Goal: Task Accomplishment & Management: Manage account settings

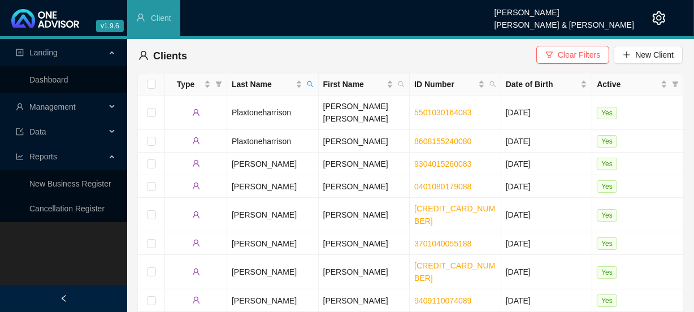
click at [107, 107] on div "Management" at bounding box center [63, 107] width 123 height 23
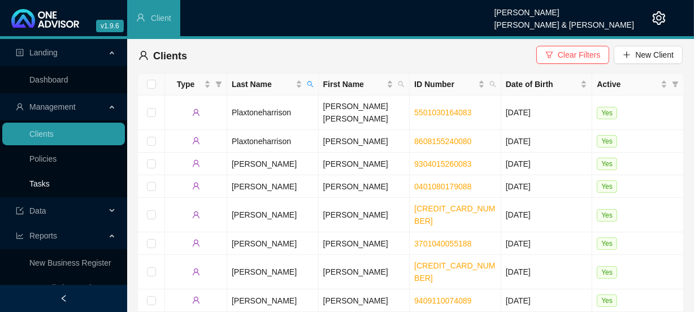
click at [48, 179] on link "Tasks" at bounding box center [39, 183] width 20 height 9
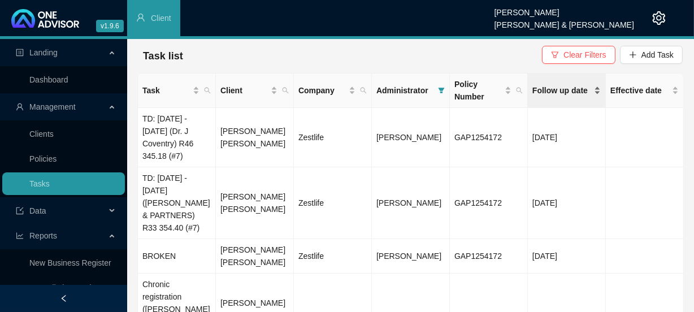
click at [571, 92] on span "Follow up date" at bounding box center [561, 90] width 59 height 12
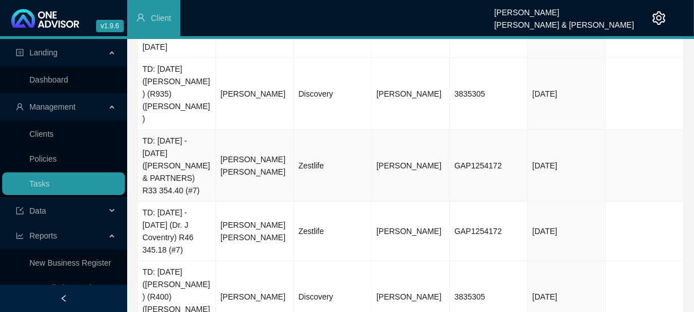
scroll to position [271, 0]
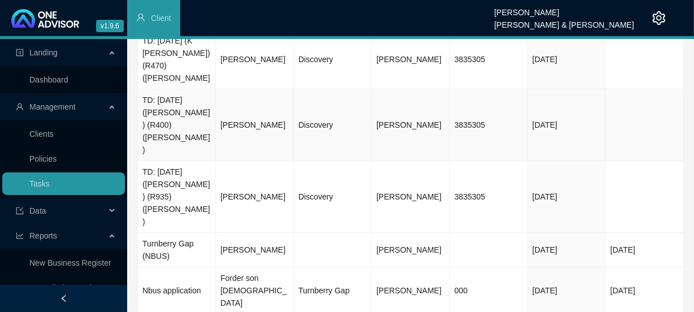
scroll to position [154, 0]
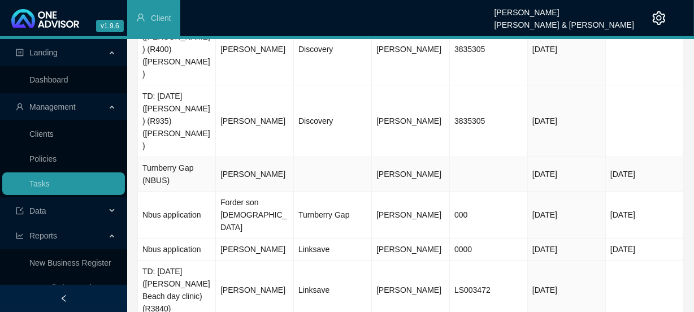
click at [254, 157] on td "[PERSON_NAME]" at bounding box center [255, 174] width 78 height 34
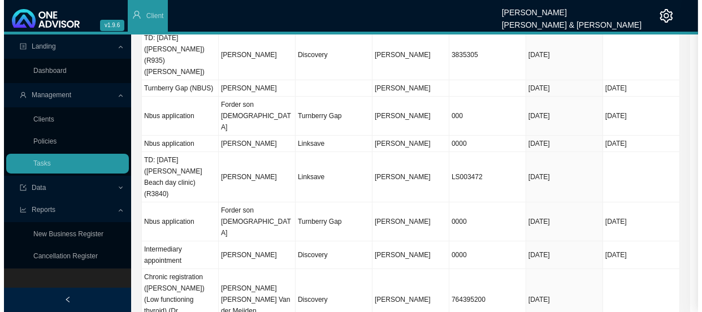
scroll to position [57, 0]
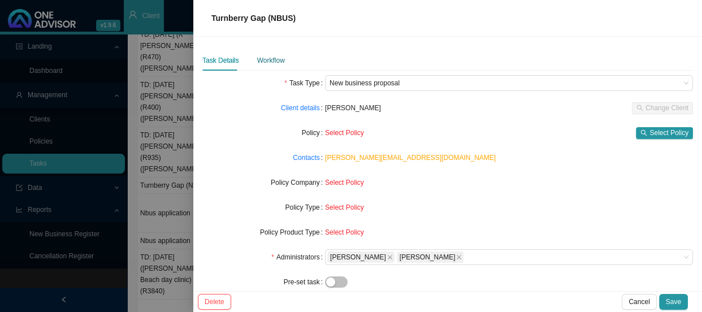
click at [272, 59] on div "Workflow" at bounding box center [271, 60] width 28 height 11
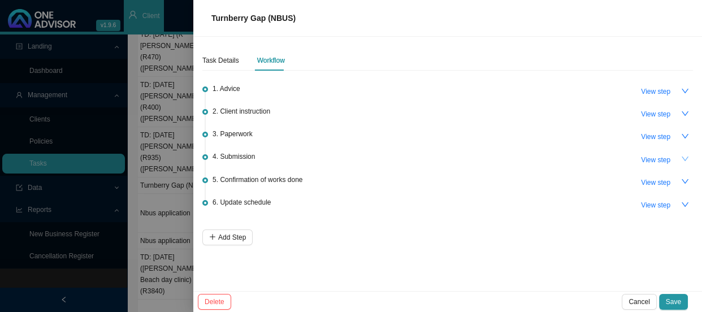
click at [684, 158] on icon "down" at bounding box center [685, 159] width 8 height 8
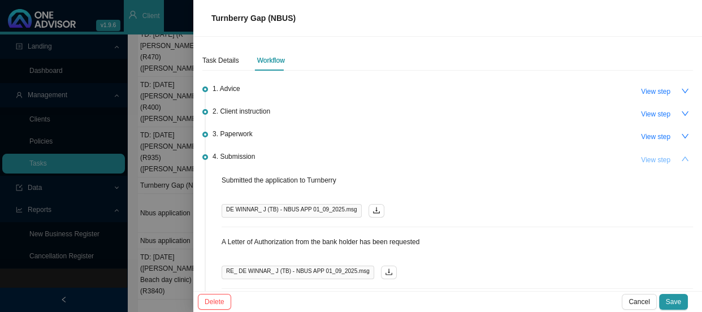
click at [656, 160] on span "View step" at bounding box center [655, 159] width 29 height 11
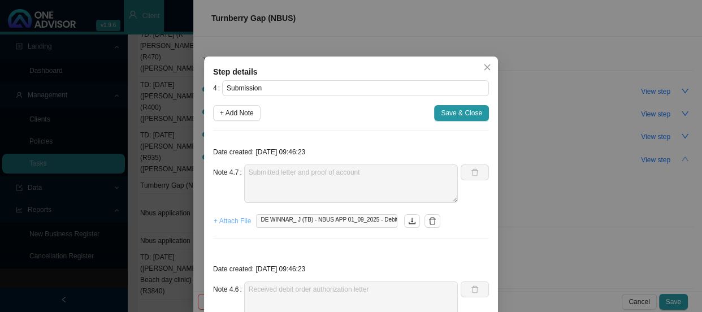
click at [231, 220] on span "+ Attach File" at bounding box center [232, 220] width 37 height 11
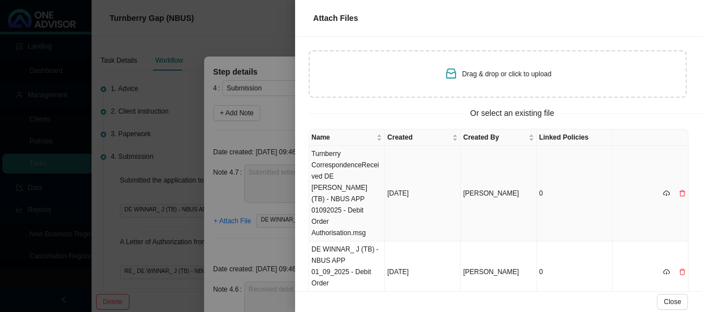
click at [350, 164] on td "Turnberry CorrespondenceReceived DE [PERSON_NAME] (TB) - NBUS APP 01092025 - De…" at bounding box center [347, 194] width 76 height 96
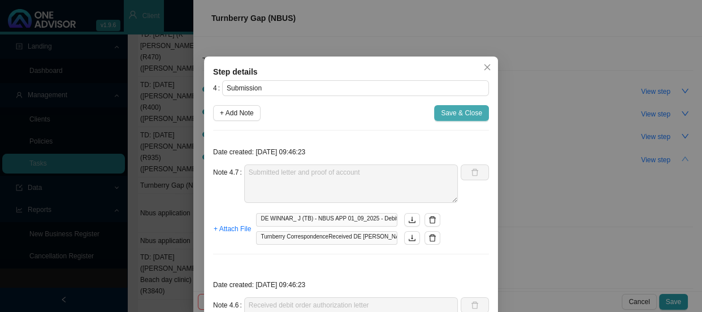
click at [463, 112] on span "Save & Close" at bounding box center [461, 112] width 41 height 11
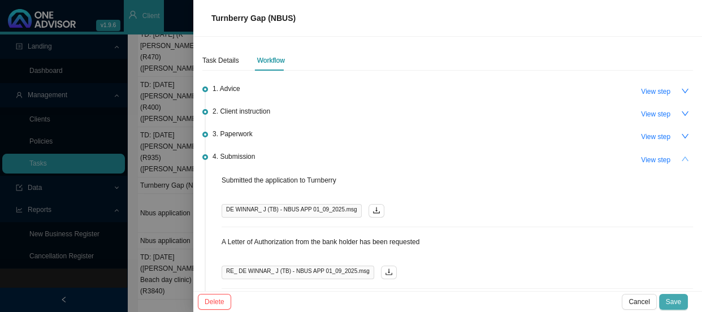
click at [673, 294] on button "Save" at bounding box center [673, 302] width 29 height 16
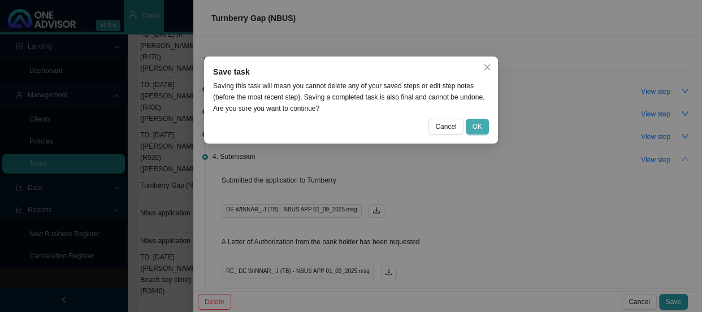
click at [480, 124] on span "OK" at bounding box center [478, 126] width 10 height 11
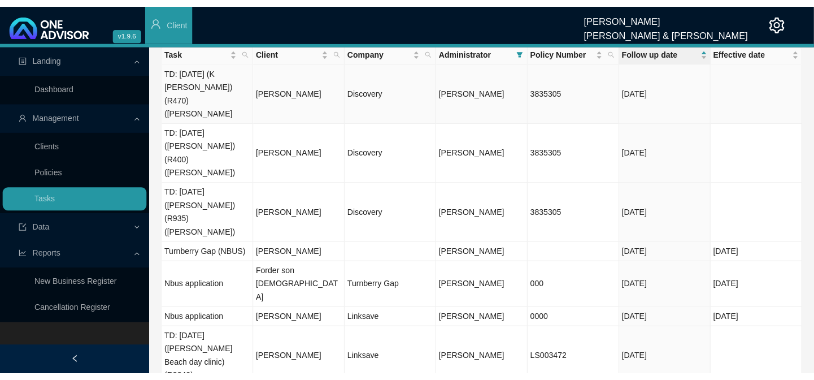
scroll to position [0, 0]
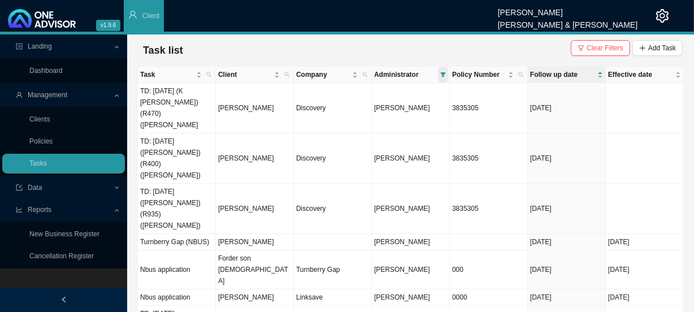
click at [447, 73] on span at bounding box center [443, 75] width 10 height 16
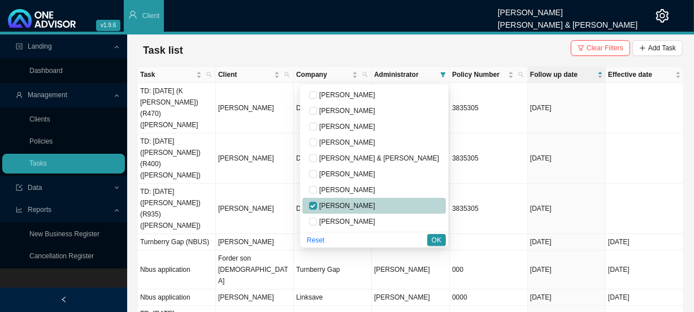
click at [356, 203] on li "[PERSON_NAME]" at bounding box center [374, 206] width 144 height 16
checkbox input "false"
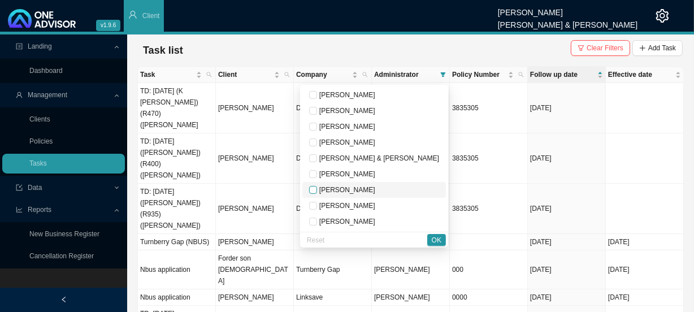
click at [317, 193] on input "checkbox" at bounding box center [313, 190] width 8 height 8
checkbox input "true"
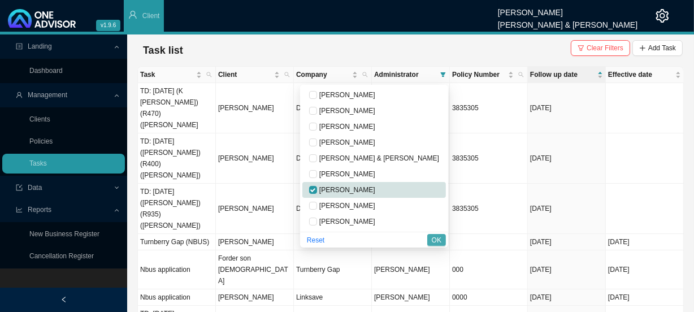
click at [435, 238] on span "OK" at bounding box center [437, 240] width 10 height 11
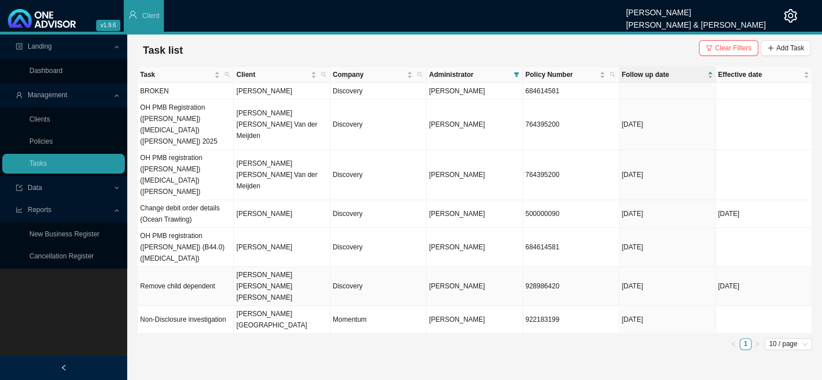
click at [277, 267] on td "[PERSON_NAME] [PERSON_NAME] [PERSON_NAME]" at bounding box center [282, 286] width 96 height 39
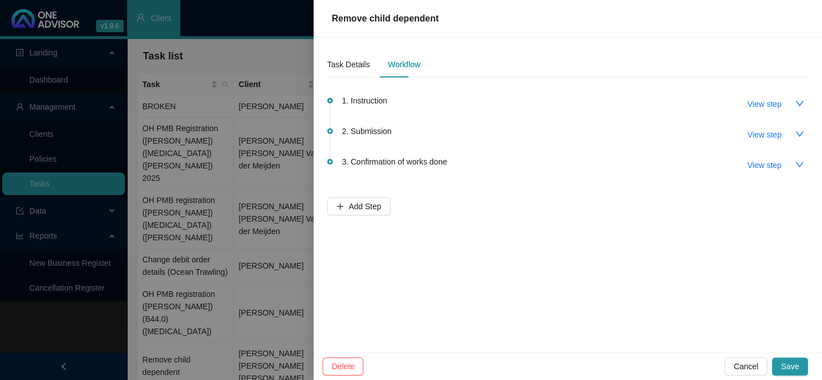
click at [266, 242] on div at bounding box center [411, 190] width 822 height 380
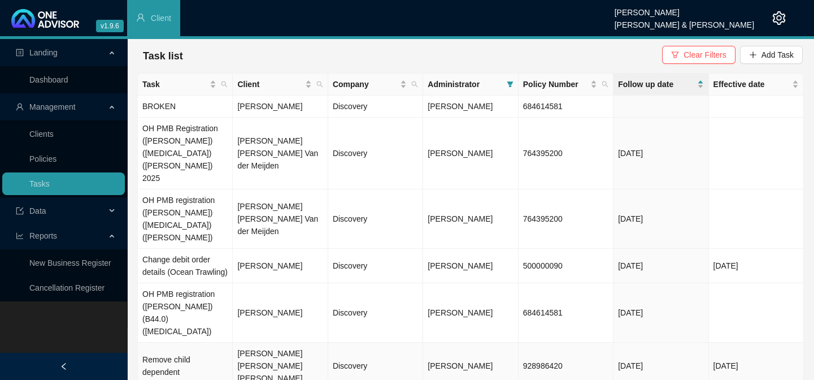
click at [253, 343] on td "[PERSON_NAME] [PERSON_NAME] [PERSON_NAME]" at bounding box center [280, 366] width 95 height 47
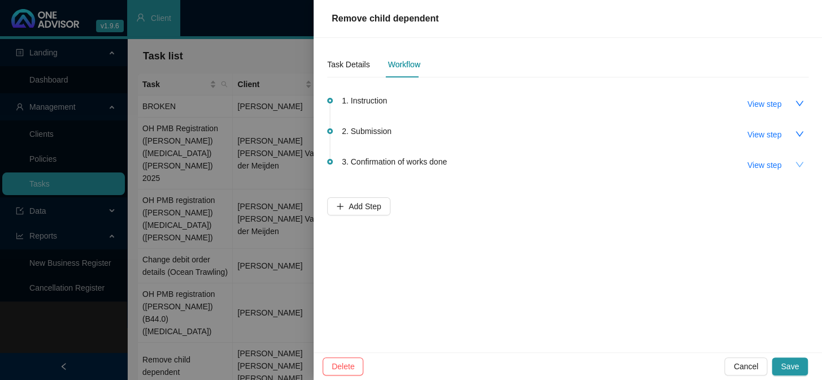
click at [799, 166] on icon "down" at bounding box center [800, 164] width 8 height 5
click at [793, 102] on button "button" at bounding box center [800, 103] width 18 height 18
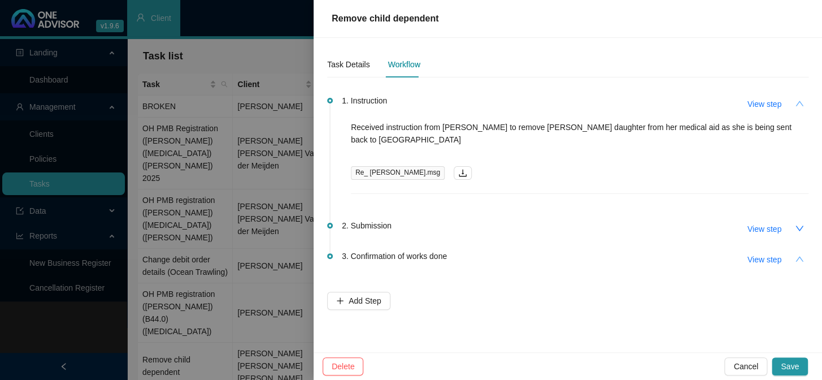
click at [797, 101] on icon "up" at bounding box center [799, 103] width 9 height 9
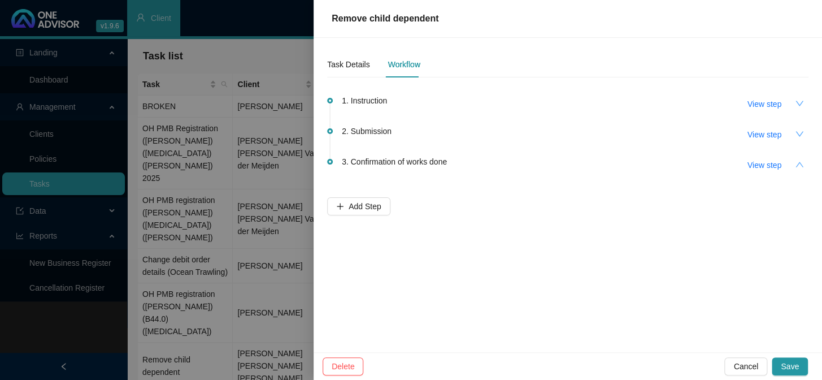
click at [798, 132] on icon "down" at bounding box center [799, 133] width 9 height 9
click at [230, 162] on div at bounding box center [411, 190] width 822 height 380
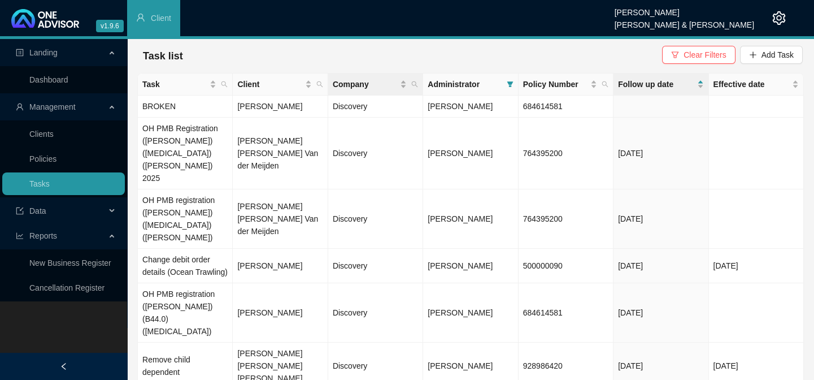
click at [421, 85] on th "Company" at bounding box center [375, 84] width 95 height 22
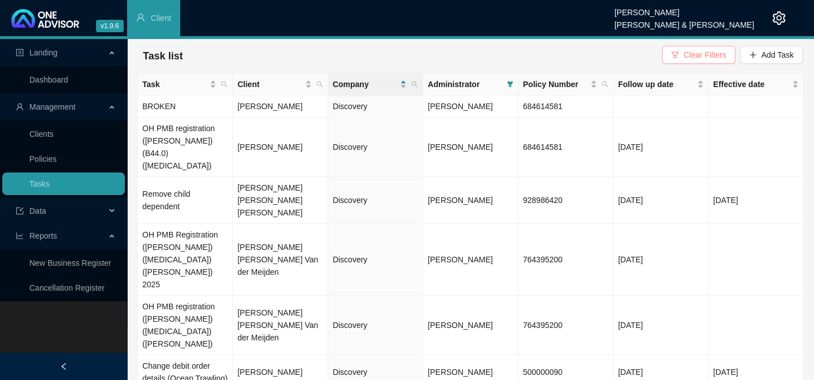
click at [705, 52] on span "Clear Filters" at bounding box center [705, 55] width 42 height 12
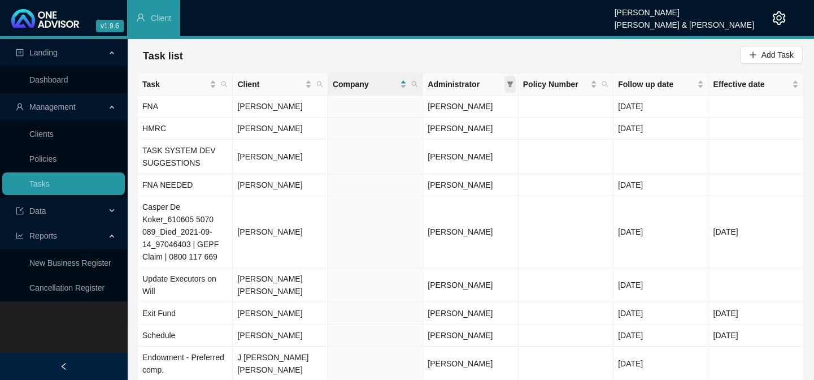
click at [508, 83] on icon "filter" at bounding box center [510, 84] width 6 height 6
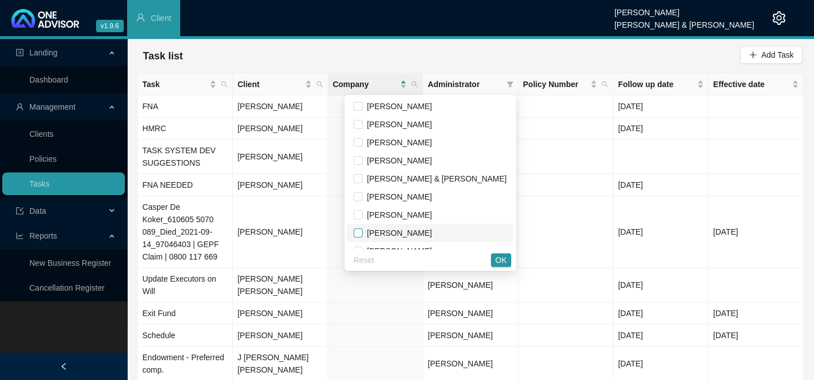
click at [363, 232] on input "checkbox" at bounding box center [358, 232] width 9 height 9
checkbox input "true"
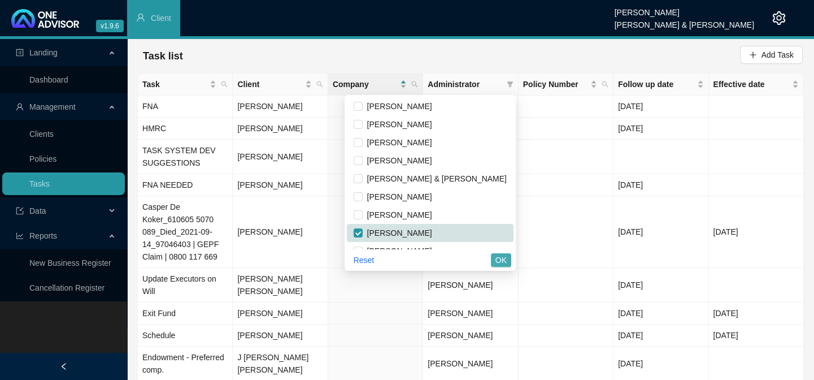
click at [502, 257] on span "OK" at bounding box center [501, 260] width 11 height 12
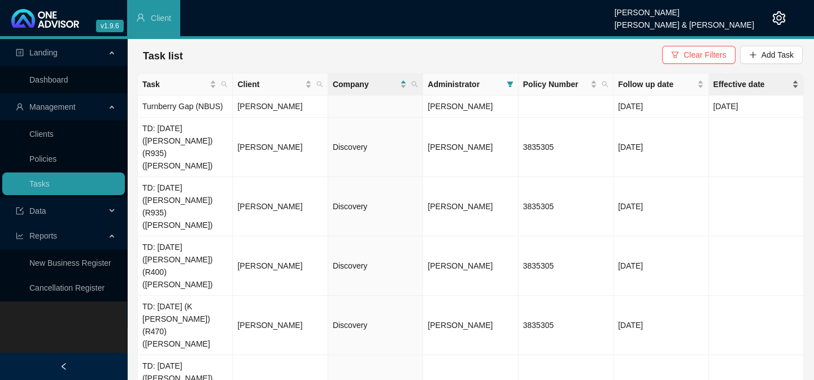
click at [730, 85] on span "Effective date" at bounding box center [752, 84] width 76 height 12
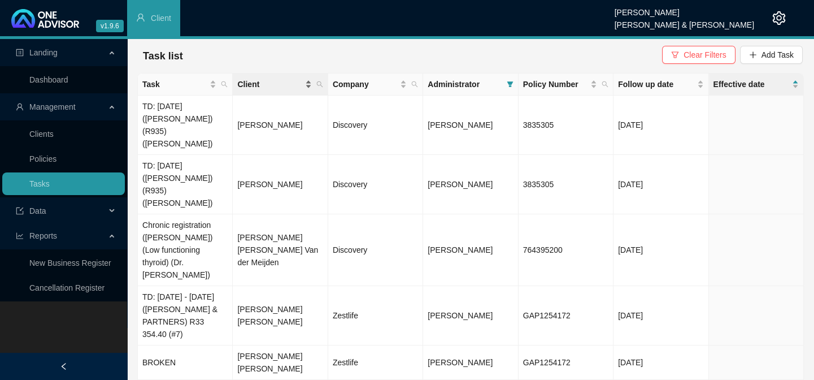
click at [252, 85] on span "Client" at bounding box center [269, 84] width 65 height 12
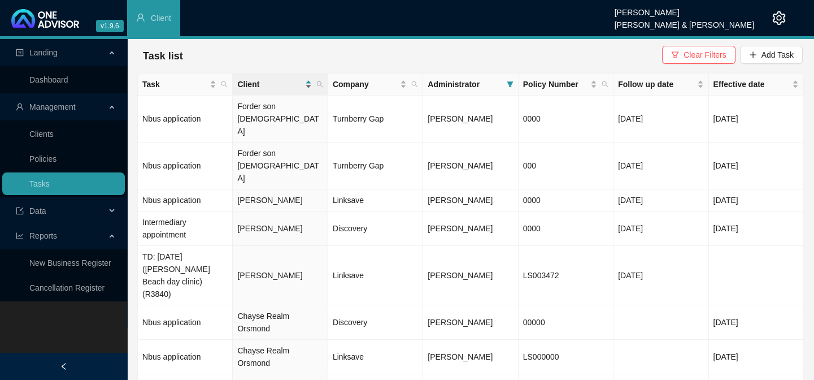
click at [252, 85] on span "Client" at bounding box center [269, 84] width 65 height 12
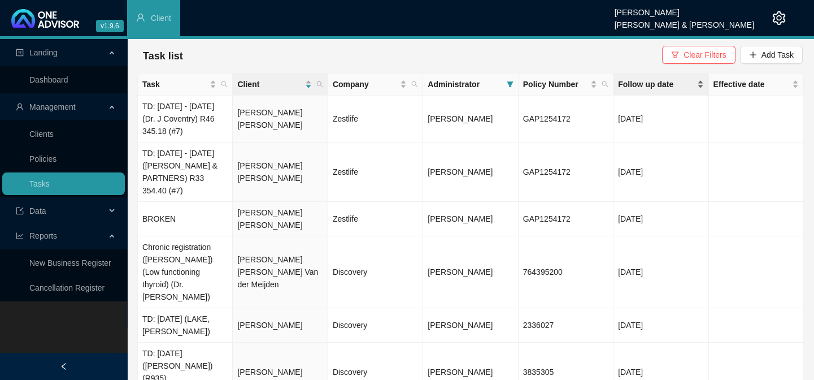
click at [662, 86] on span "Follow up date" at bounding box center [656, 84] width 76 height 12
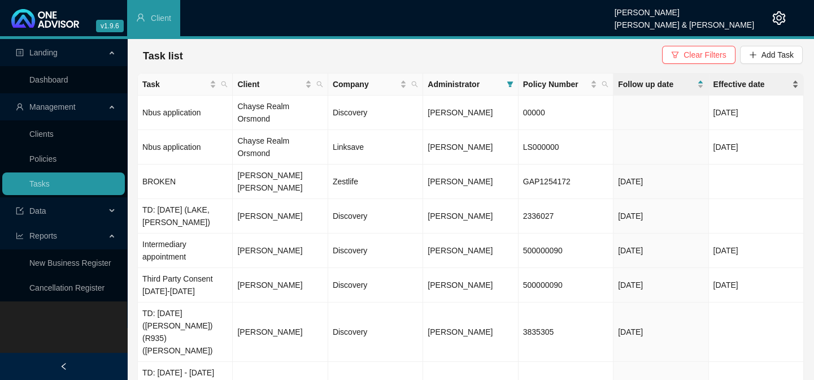
click at [731, 83] on span "Effective date" at bounding box center [752, 84] width 76 height 12
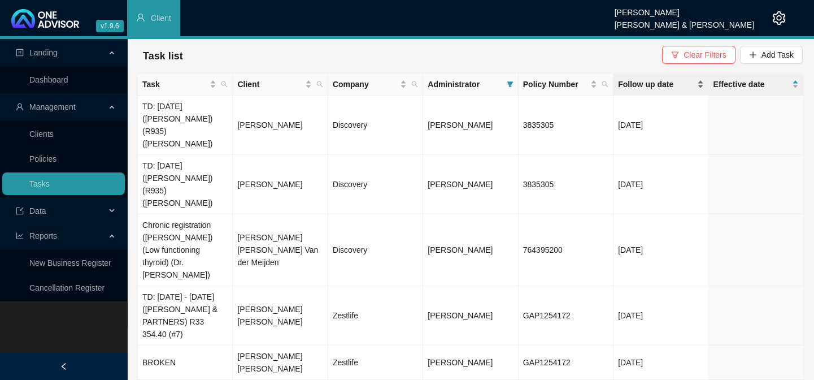
click at [667, 85] on span "Follow up date" at bounding box center [656, 84] width 76 height 12
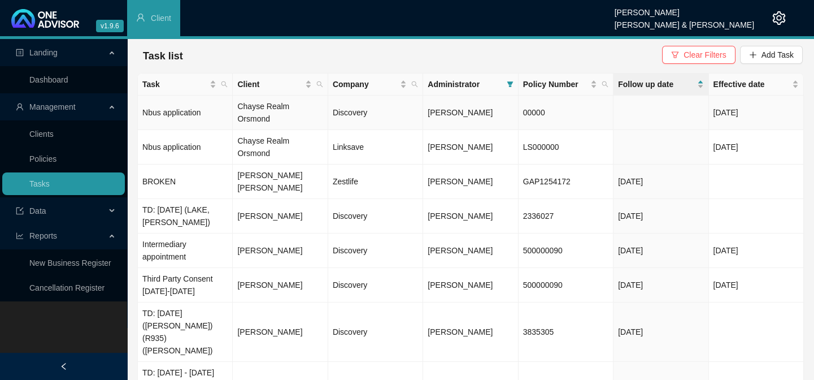
click at [259, 107] on td "Chayse Realm Orsmond" at bounding box center [280, 113] width 95 height 34
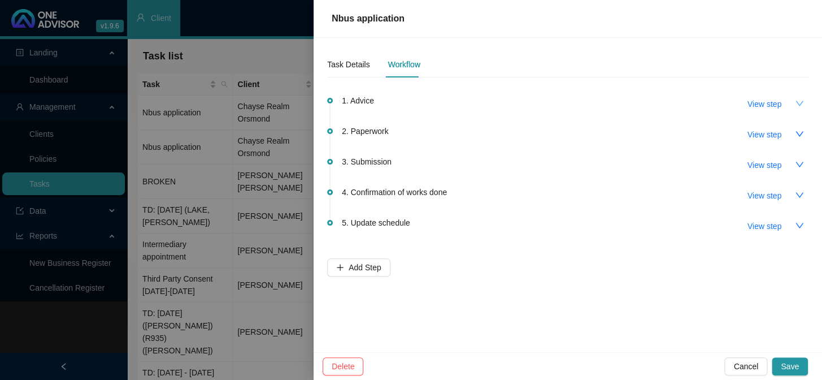
click at [799, 106] on icon "down" at bounding box center [800, 103] width 8 height 5
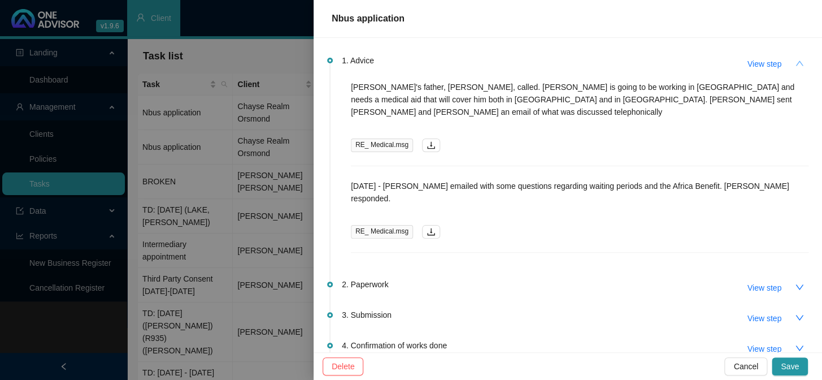
scroll to position [102, 0]
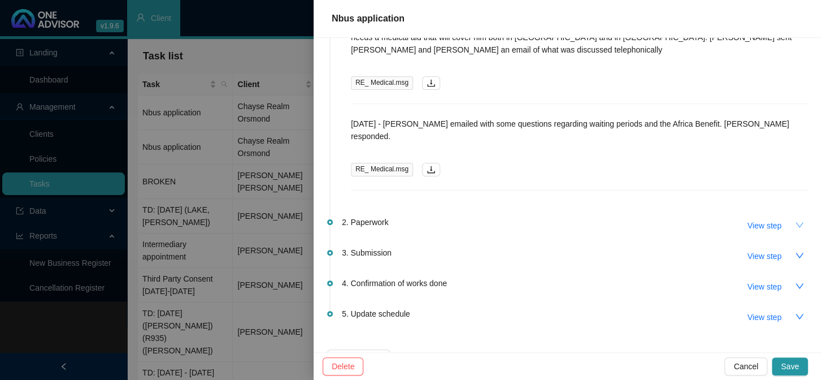
click at [795, 220] on icon "down" at bounding box center [799, 224] width 9 height 9
click at [748, 219] on span "View step" at bounding box center [765, 225] width 34 height 12
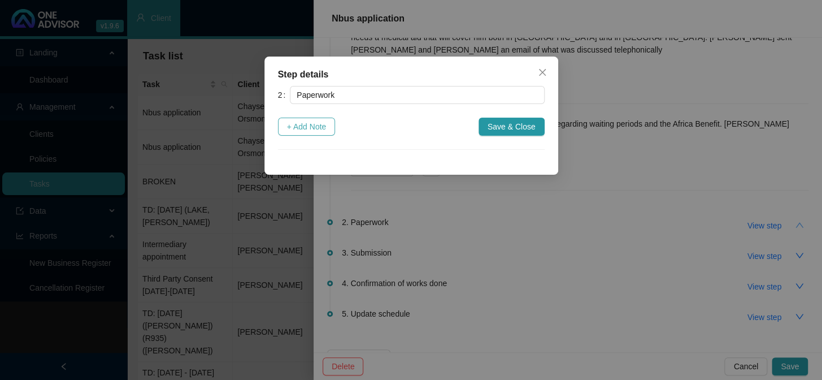
click at [322, 129] on span "+ Add Note" at bounding box center [307, 126] width 40 height 12
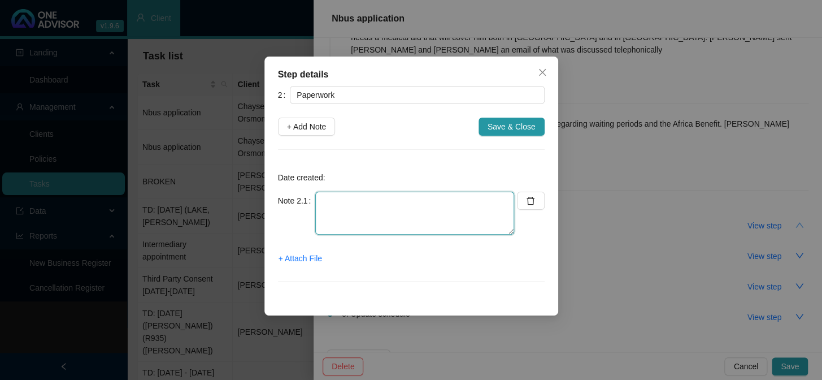
click at [346, 200] on textarea at bounding box center [414, 213] width 199 height 43
click at [349, 205] on textarea at bounding box center [414, 213] width 199 height 43
type textarea "t"
type textarea "The application was dropped off"
click at [311, 255] on span "+ Attach File" at bounding box center [301, 258] width 44 height 12
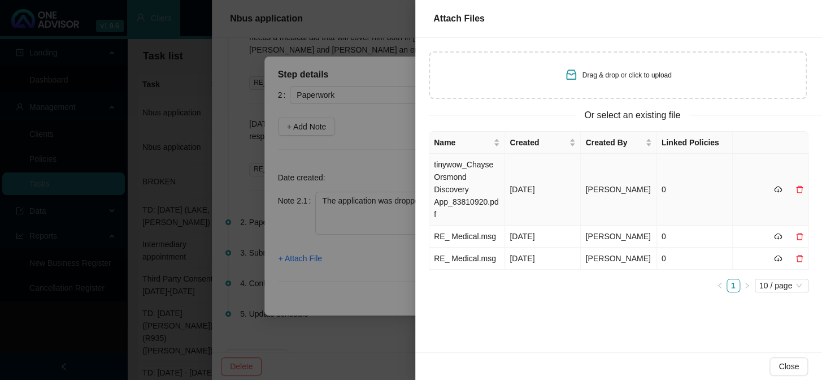
click at [462, 170] on td "tinywow_Chayse Orsmond Discovery App_83810920.pdf" at bounding box center [468, 190] width 76 height 72
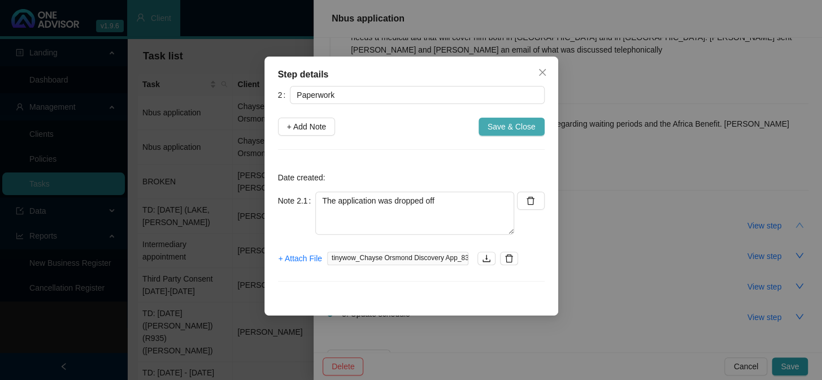
click at [508, 120] on span "Save & Close" at bounding box center [512, 126] width 48 height 12
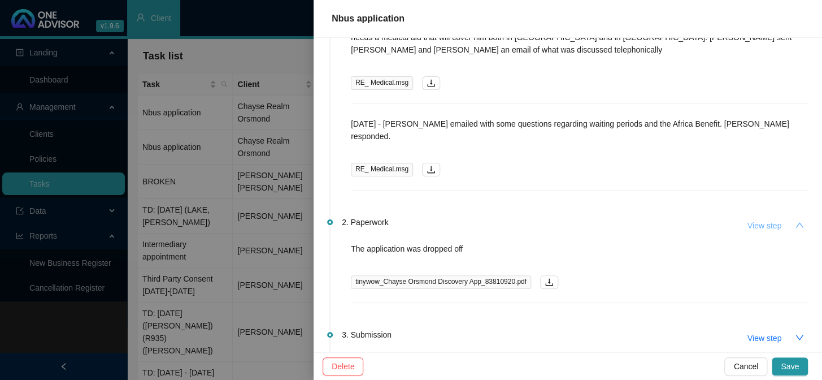
click at [751, 219] on span "View step" at bounding box center [765, 225] width 34 height 12
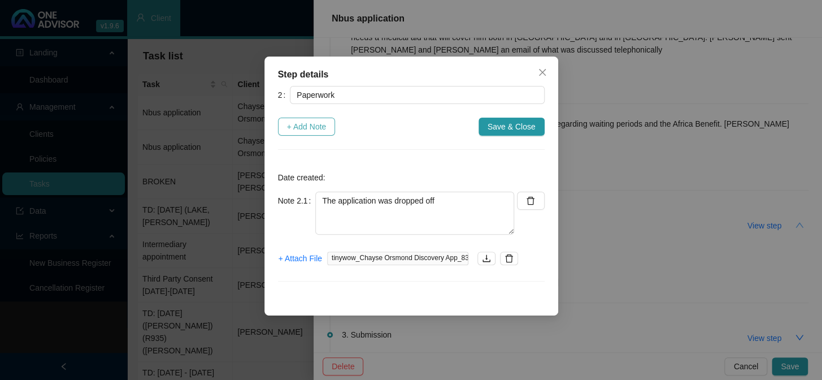
click at [316, 129] on span "+ Add Note" at bounding box center [307, 126] width 40 height 12
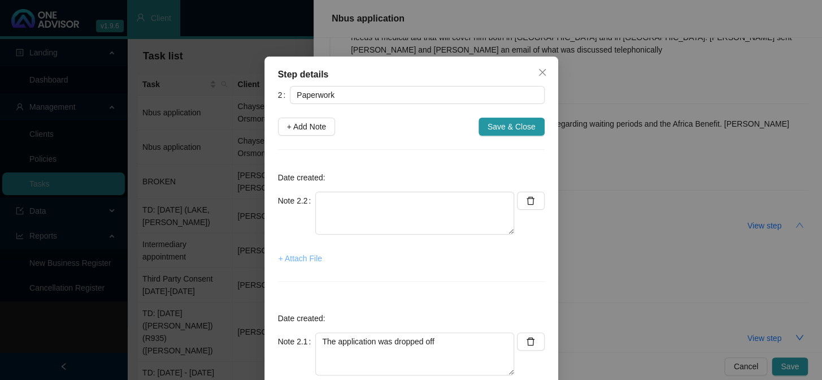
click at [299, 265] on button "+ Attach File" at bounding box center [300, 258] width 45 height 18
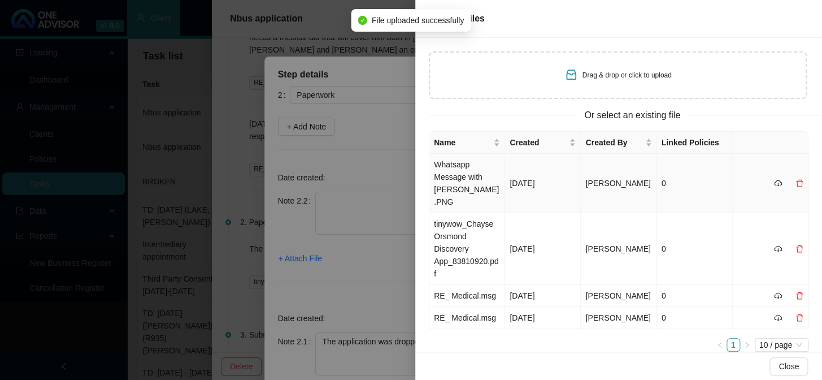
click at [458, 179] on td "Whatsapp Message with [PERSON_NAME].PNG" at bounding box center [468, 183] width 76 height 59
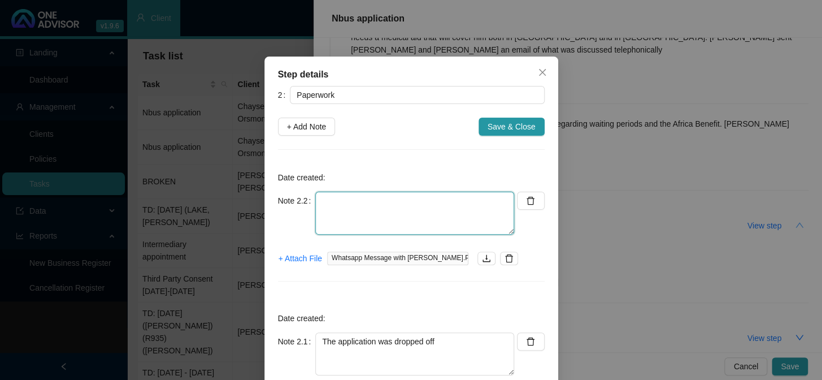
click at [373, 203] on textarea at bounding box center [414, 213] width 199 height 43
type textarea "A"
type textarea "Sent Chase a whatsapp and"
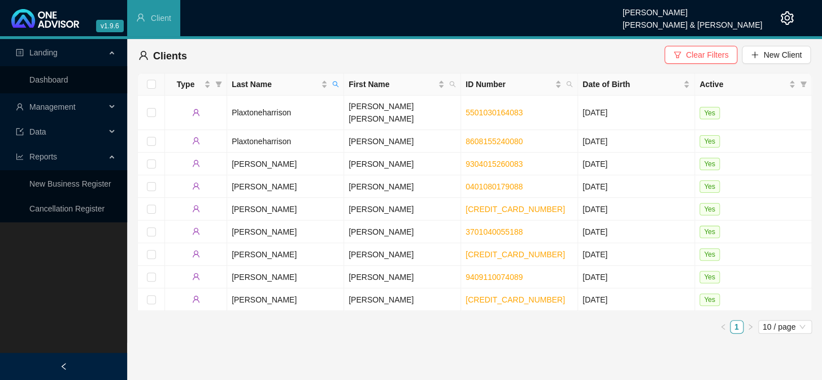
click at [100, 99] on span "Management" at bounding box center [61, 107] width 90 height 23
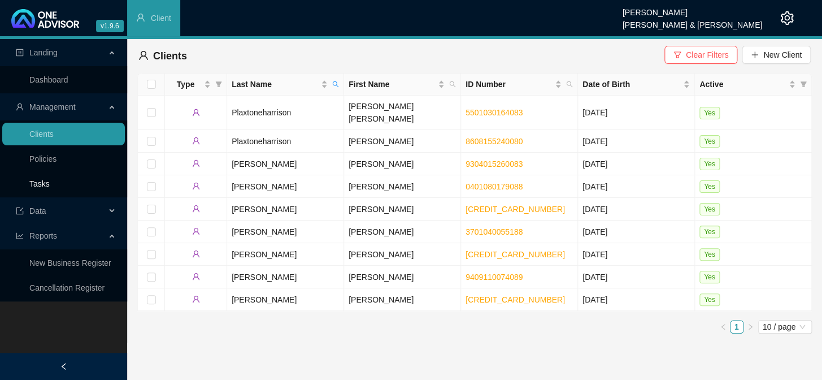
click at [45, 184] on link "Tasks" at bounding box center [39, 183] width 20 height 9
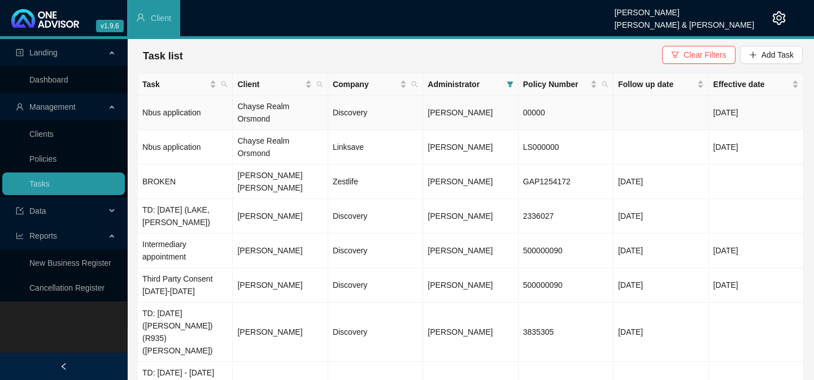
click at [287, 106] on td "Chayse Realm Orsmond" at bounding box center [280, 113] width 95 height 34
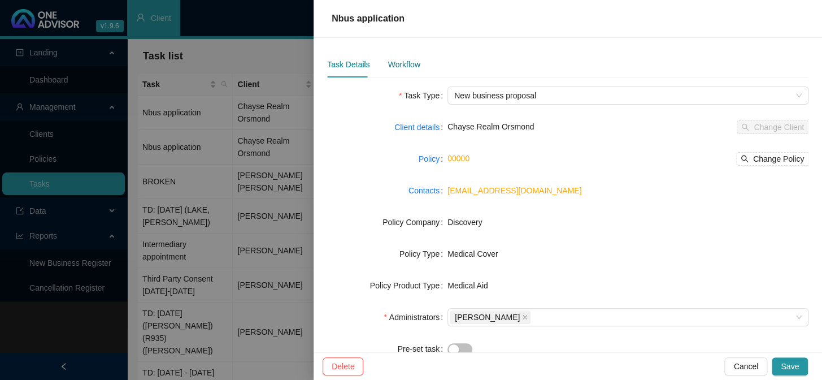
click at [401, 61] on div "Workflow" at bounding box center [404, 64] width 32 height 12
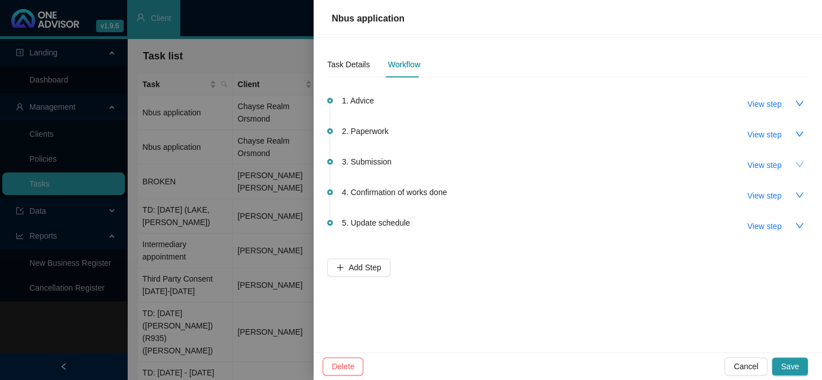
click at [799, 170] on button "button" at bounding box center [800, 164] width 18 height 18
click at [800, 161] on icon "up" at bounding box center [799, 164] width 9 height 9
click at [796, 128] on button "button" at bounding box center [800, 134] width 18 height 18
click at [786, 137] on button "View step" at bounding box center [765, 134] width 52 height 18
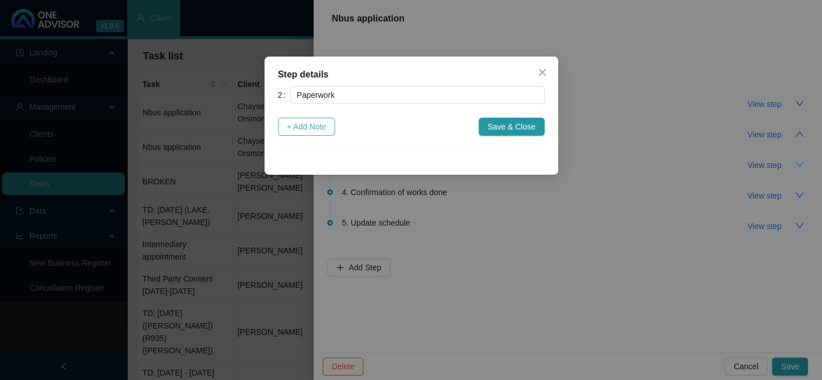
click at [300, 124] on span "+ Add Note" at bounding box center [307, 126] width 40 height 12
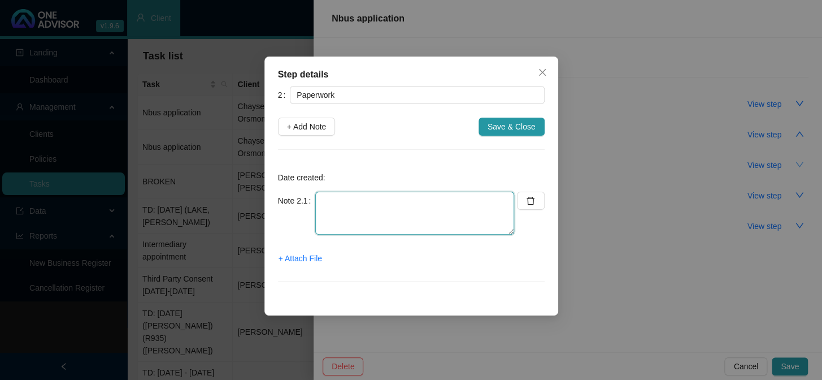
click at [347, 199] on textarea at bounding box center [414, 213] width 199 height 43
type textarea "R"
type textarea "t"
click at [449, 215] on textarea "App was dropped off at the office. Sent Chayse a WhatsApp" at bounding box center [414, 213] width 199 height 43
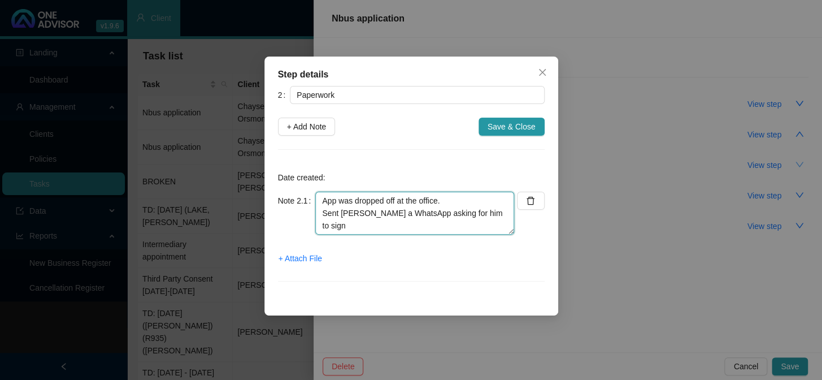
click at [496, 214] on textarea "App was dropped off at the office. Sent Chayse a WhatsApp asking for him to sign" at bounding box center [414, 213] width 199 height 43
click at [402, 228] on textarea "App was dropped off at the office. Sent Chayse a WhatsApp asking for him to sig…" at bounding box center [414, 213] width 199 height 43
type textarea "App was dropped off at the office. Sent Chayse a WhatsApp asking for him to sig…"
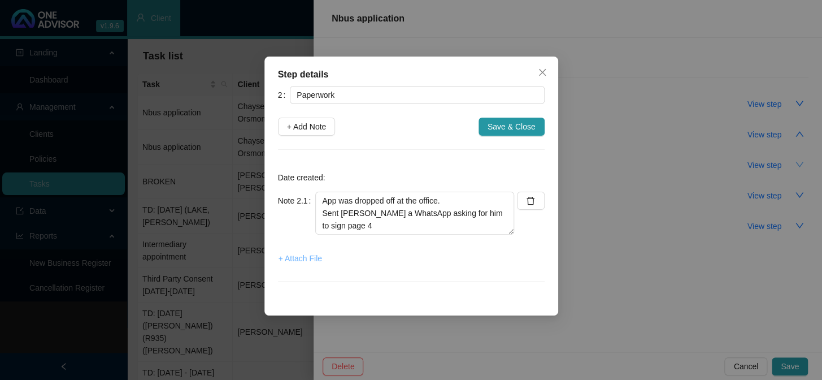
click at [294, 259] on span "+ Attach File" at bounding box center [301, 258] width 44 height 12
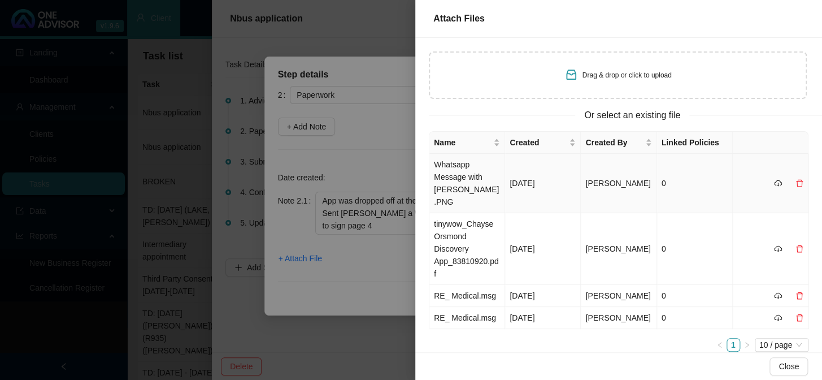
click at [463, 176] on td "Whatsapp Message with [PERSON_NAME].PNG" at bounding box center [468, 183] width 76 height 59
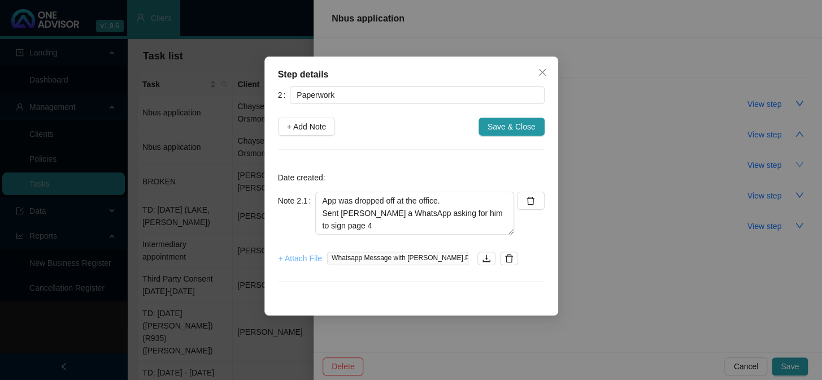
click at [317, 260] on span "+ Attach File" at bounding box center [301, 258] width 44 height 12
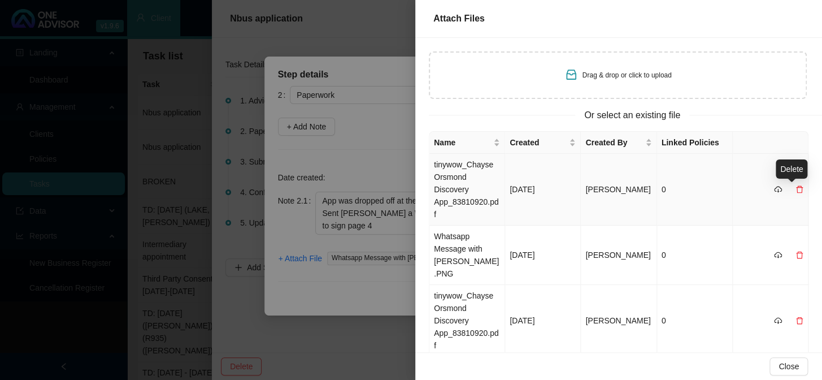
click at [796, 189] on icon "delete" at bounding box center [800, 189] width 8 height 8
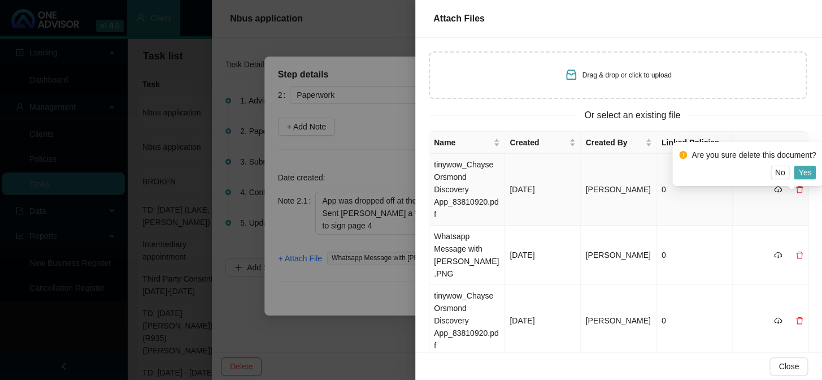
click at [808, 168] on span "Yes" at bounding box center [805, 172] width 13 height 12
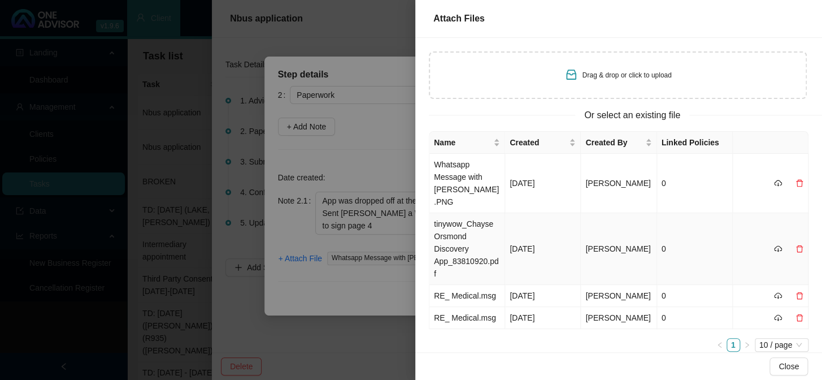
click at [460, 218] on td "tinywow_Chayse Orsmond Discovery App_83810920.pdf" at bounding box center [468, 249] width 76 height 72
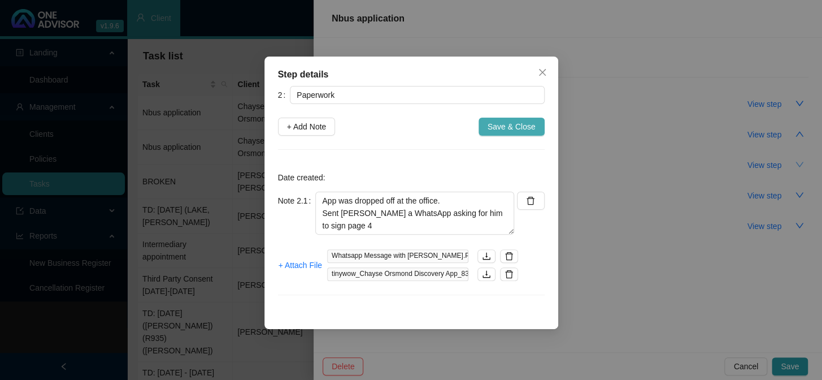
click at [499, 123] on span "Save & Close" at bounding box center [512, 126] width 48 height 12
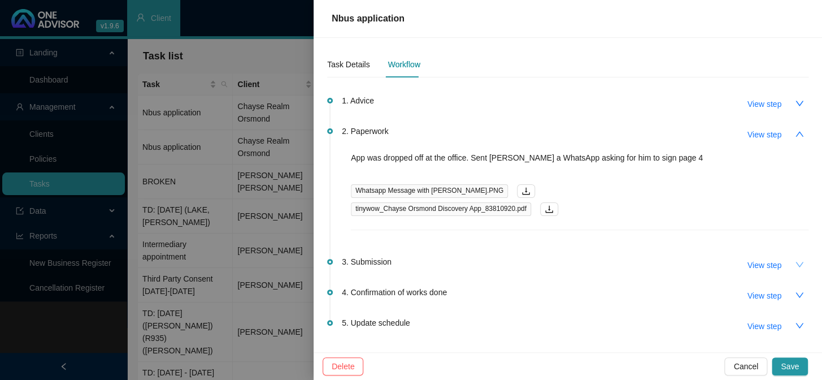
click at [795, 264] on icon "down" at bounding box center [799, 264] width 9 height 9
click at [758, 266] on span "View step" at bounding box center [765, 265] width 34 height 12
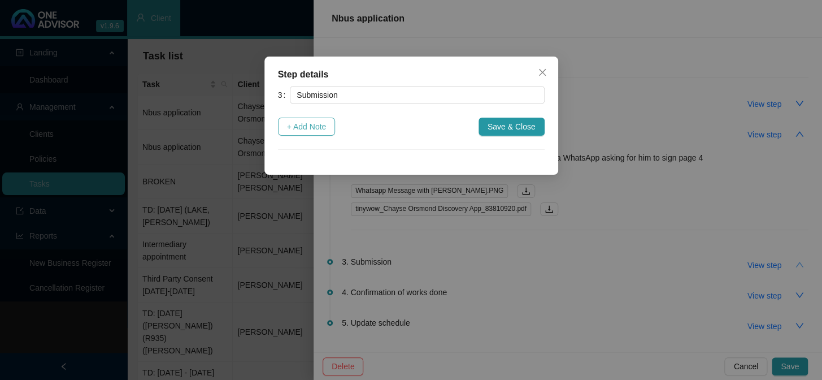
click at [306, 128] on span "+ Add Note" at bounding box center [307, 126] width 40 height 12
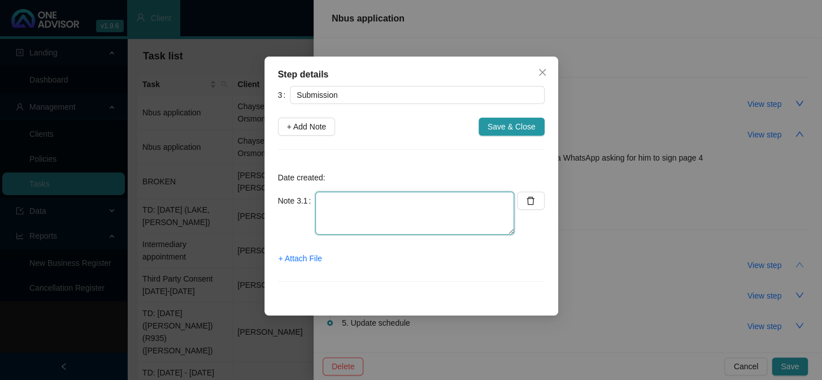
click at [325, 203] on textarea at bounding box center [414, 213] width 199 height 43
type textarea "s"
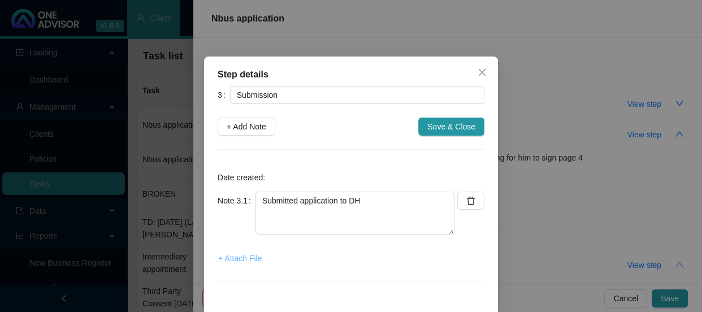
click at [237, 261] on span "+ Attach File" at bounding box center [240, 258] width 44 height 12
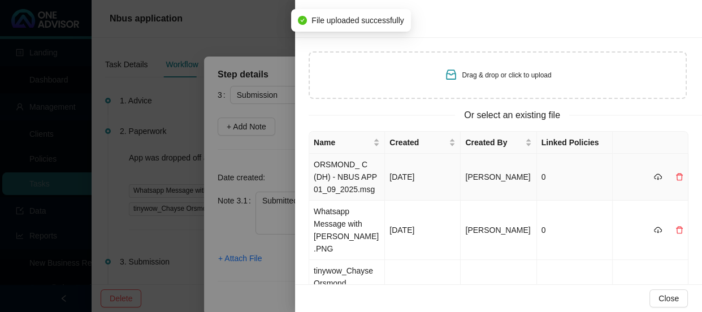
click at [341, 174] on td "ORSMOND_ C (DH) - NBUS APP 01_09_2025.msg" at bounding box center [347, 177] width 76 height 47
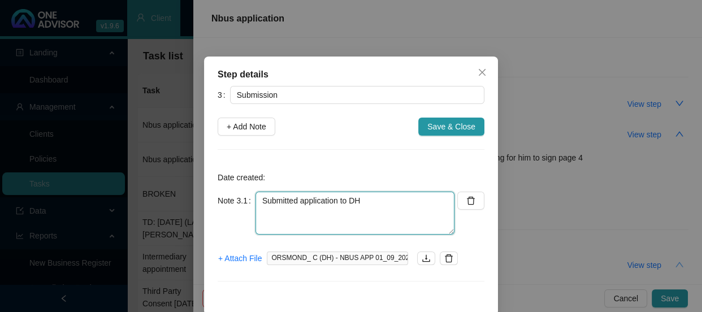
click at [373, 206] on textarea "Submitted application to DH" at bounding box center [354, 213] width 199 height 43
click at [302, 214] on textarea "Submitted application to DH REF:" at bounding box center [354, 213] width 199 height 43
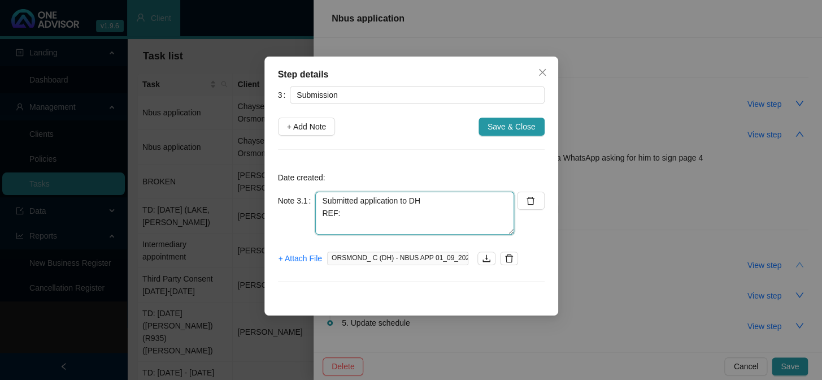
click at [366, 218] on textarea "Submitted application to DH REF:" at bounding box center [414, 213] width 199 height 43
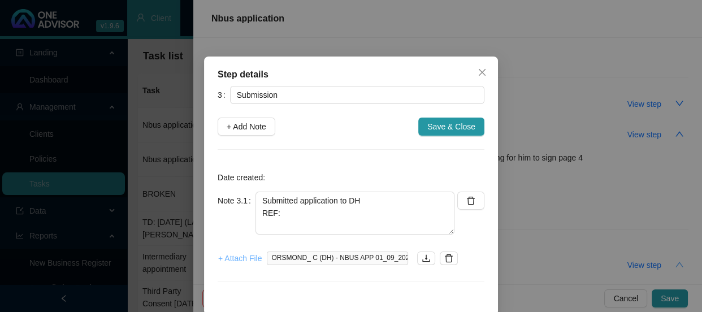
click at [229, 255] on span "+ Attach File" at bounding box center [240, 258] width 44 height 12
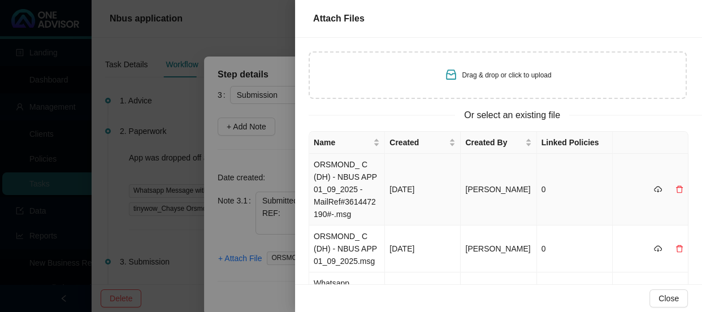
click at [349, 170] on td "ORSMOND_ C (DH) - NBUS APP 01_09_2025 -MailRef#3614472190#-.msg" at bounding box center [347, 190] width 76 height 72
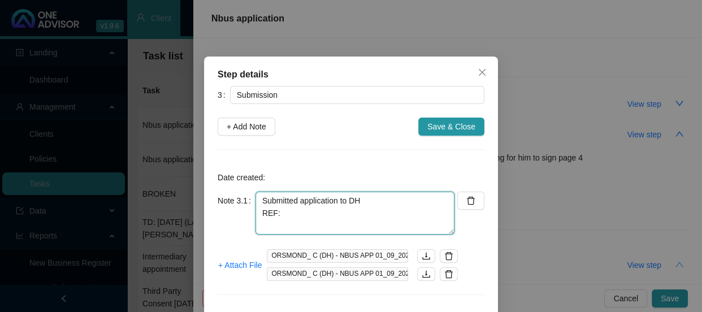
click at [322, 214] on textarea "Submitted application to DH REF:" at bounding box center [354, 213] width 199 height 43
paste textarea "11447005632"
type textarea "Submitted application to DH REF: 11447005632"
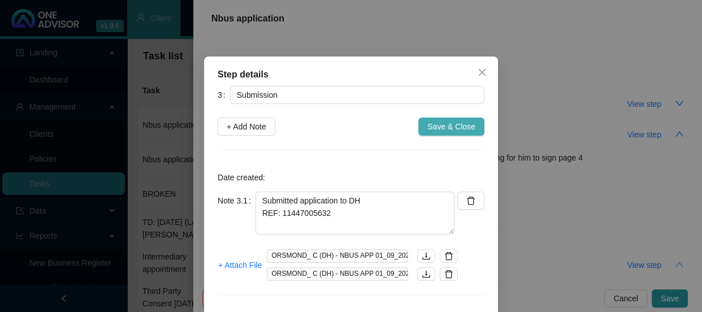
click at [436, 124] on span "Save & Close" at bounding box center [451, 126] width 48 height 12
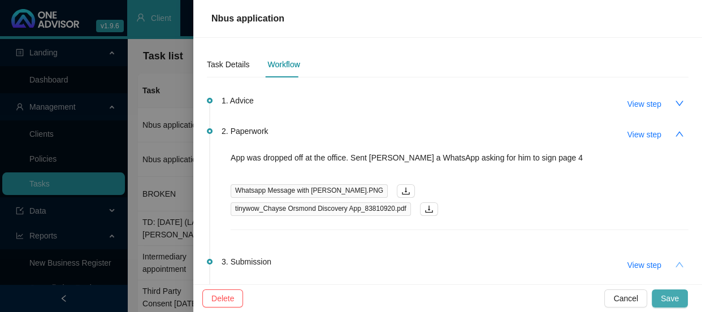
click at [668, 296] on span "Save" at bounding box center [670, 298] width 18 height 12
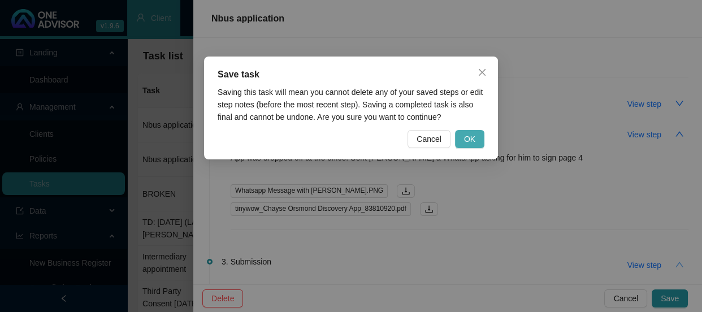
click at [476, 139] on button "OK" at bounding box center [469, 139] width 29 height 18
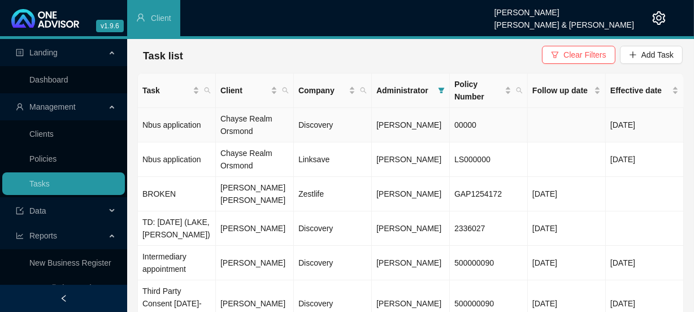
click at [264, 123] on td "Chayse Realm Orsmond" at bounding box center [255, 125] width 78 height 34
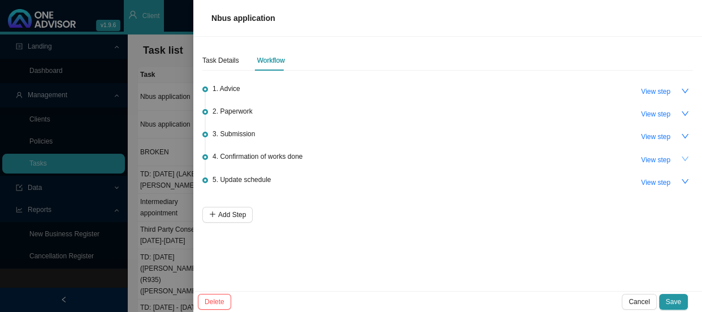
click at [682, 155] on icon "down" at bounding box center [685, 159] width 8 height 8
click at [686, 137] on icon "down" at bounding box center [685, 136] width 8 height 8
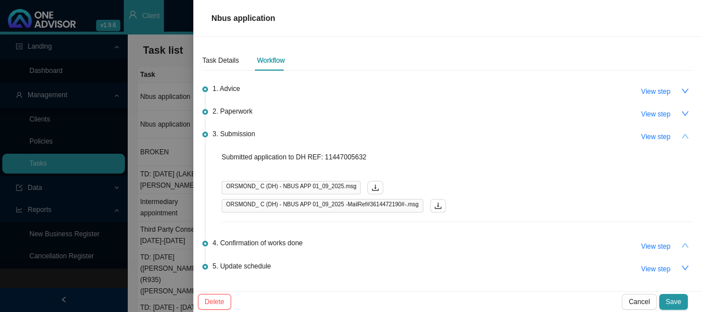
click at [686, 137] on div "Task Details Workflow 1. Advice View step 2. Paperwork View step 3. Submission …" at bounding box center [447, 164] width 509 height 254
click at [203, 57] on div "Task Details" at bounding box center [220, 60] width 37 height 11
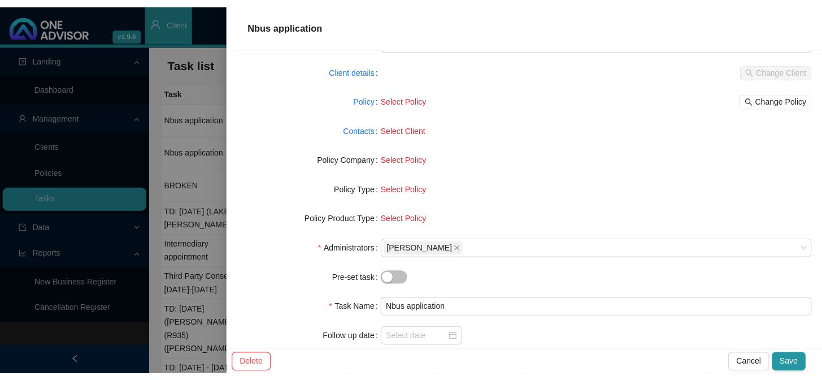
scroll to position [116, 0]
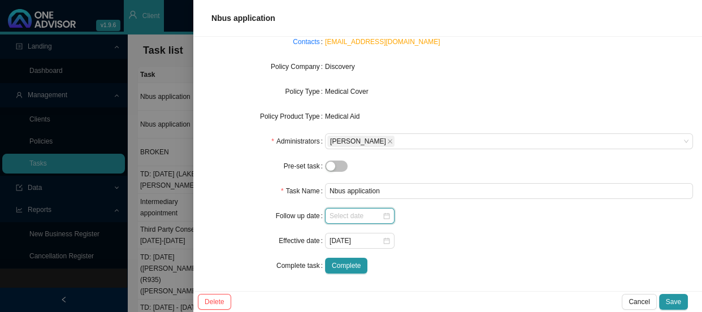
click at [344, 215] on input at bounding box center [356, 215] width 53 height 11
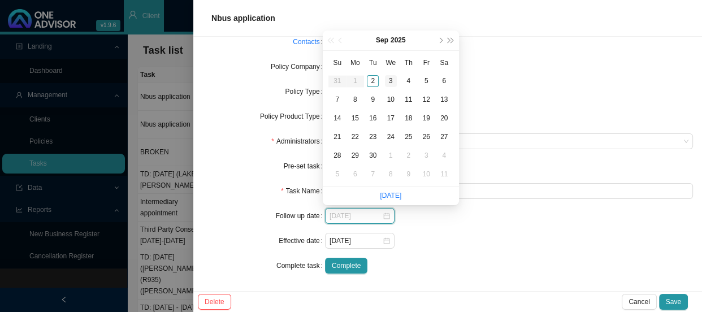
type input "2025-09-03"
click at [389, 79] on div "3" at bounding box center [391, 81] width 12 height 12
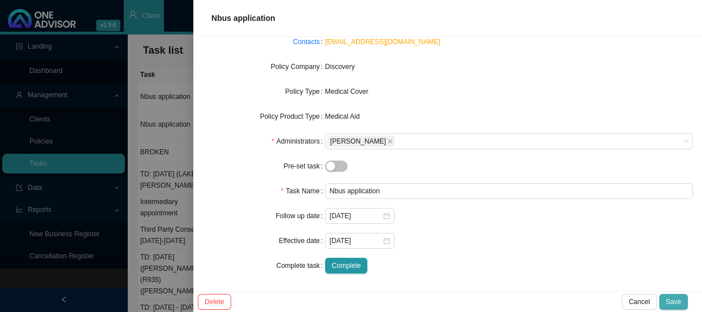
click at [673, 304] on span "Save" at bounding box center [673, 301] width 15 height 11
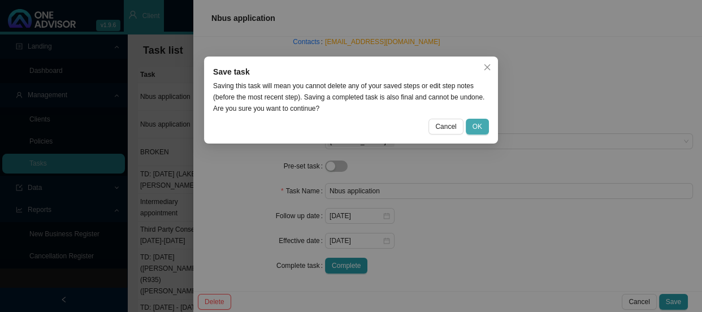
click at [470, 124] on button "OK" at bounding box center [477, 127] width 23 height 16
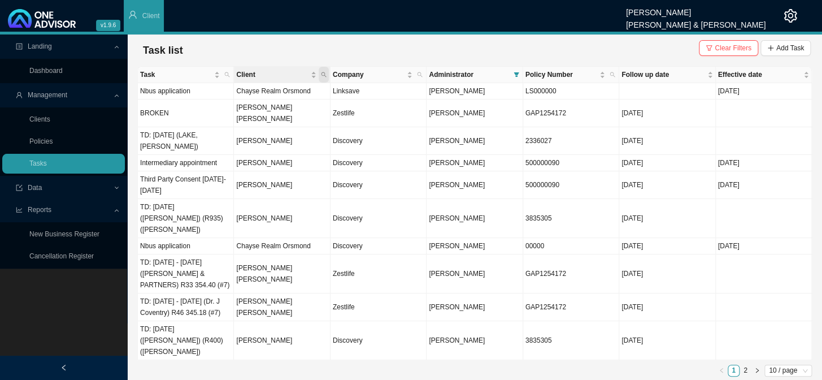
click at [324, 72] on icon "search" at bounding box center [323, 74] width 5 height 5
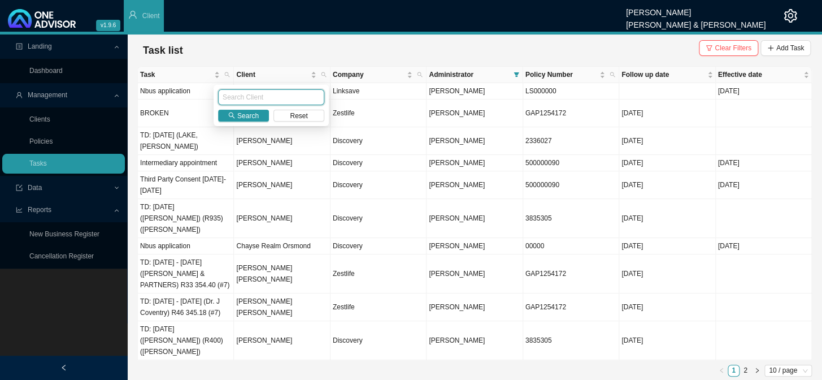
click at [258, 101] on input "text" at bounding box center [271, 97] width 106 height 16
type input "LOUBSER"
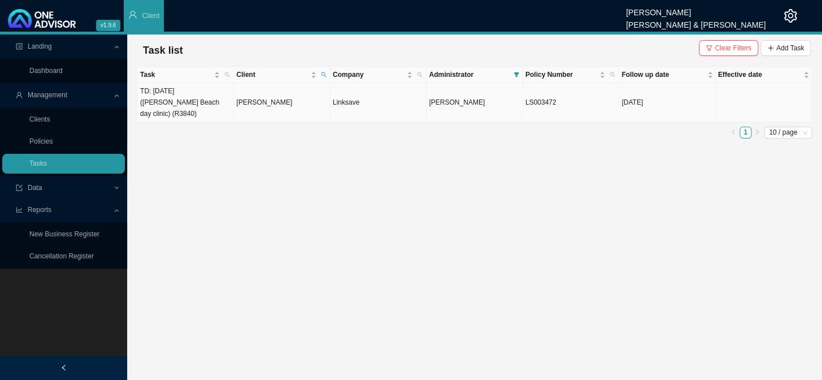
click at [248, 102] on td "[PERSON_NAME]" at bounding box center [282, 102] width 96 height 39
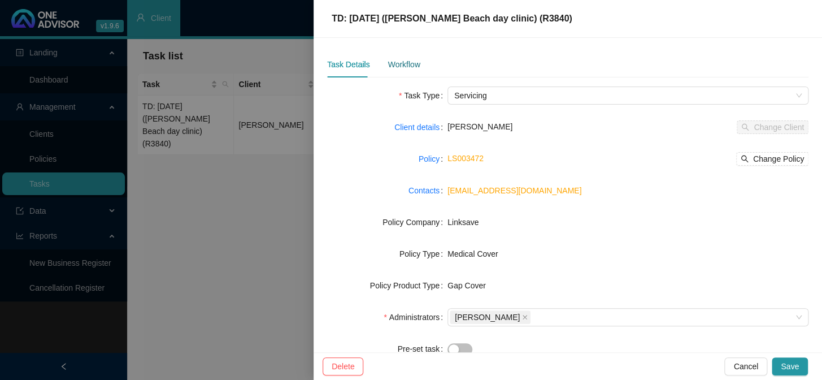
click at [396, 66] on div "Workflow" at bounding box center [404, 64] width 32 height 12
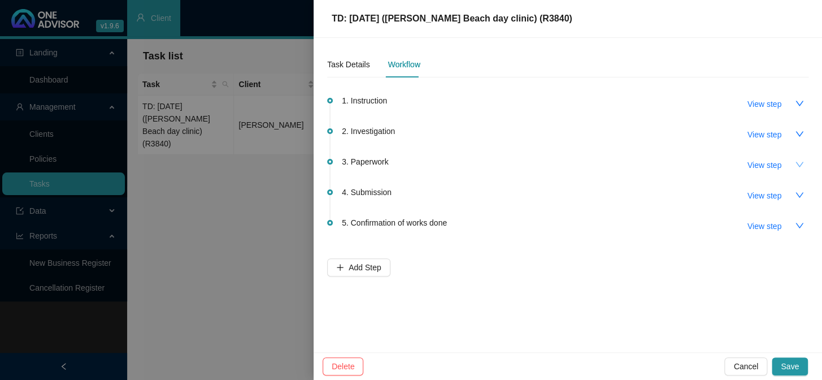
click at [800, 161] on icon "down" at bounding box center [799, 164] width 9 height 9
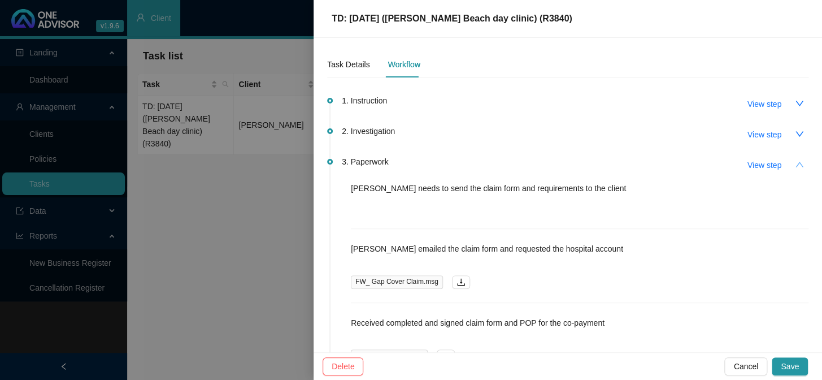
click at [795, 161] on icon "up" at bounding box center [799, 164] width 9 height 9
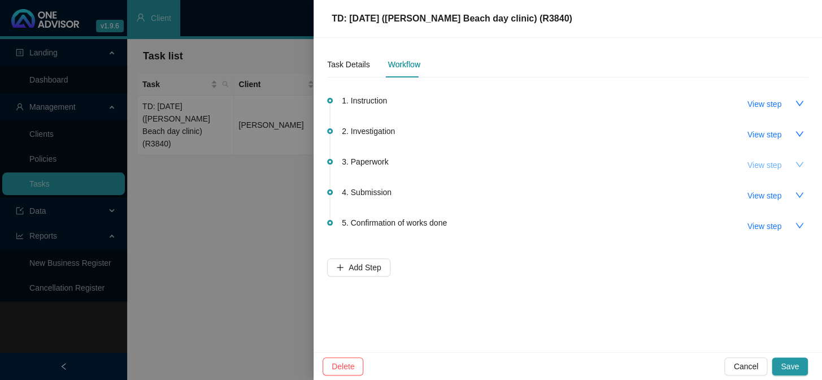
click at [762, 161] on span "View step" at bounding box center [765, 165] width 34 height 12
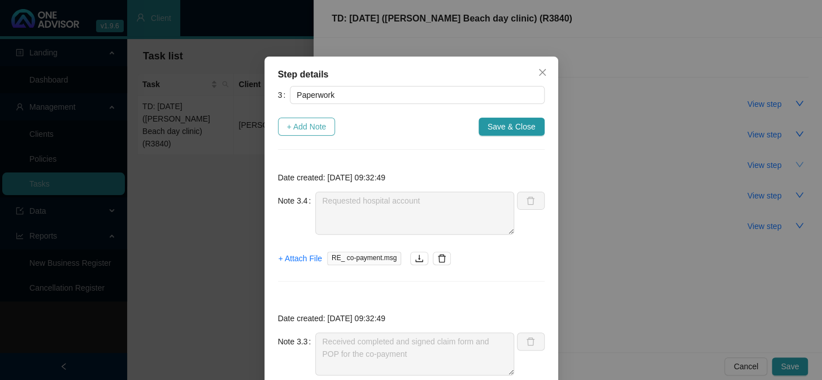
click at [314, 124] on span "+ Add Note" at bounding box center [307, 126] width 40 height 12
type textarea "Requested hospital account"
type textarea "Received completed and signed claim form and POP for the co-payment"
type textarea "Daniela emailed the claim form and requested the hospital account"
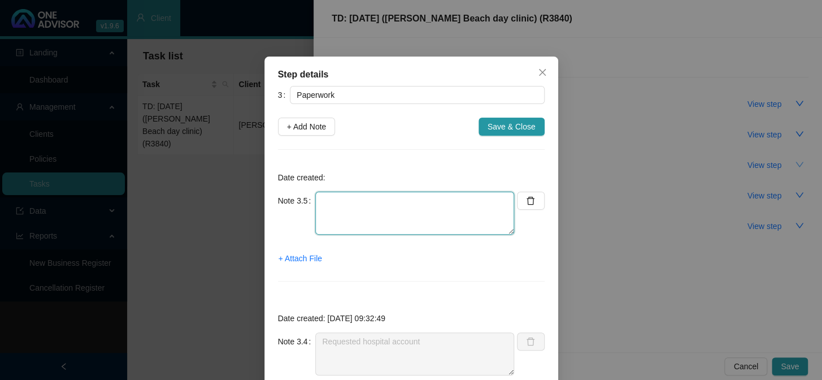
click at [333, 198] on textarea at bounding box center [414, 213] width 199 height 43
type textarea "r"
click at [333, 202] on textarea "Recieved the hospital account" at bounding box center [414, 213] width 199 height 43
click at [332, 203] on textarea "Recieved the hospital account" at bounding box center [414, 213] width 199 height 43
type textarea "Received the hospital account"
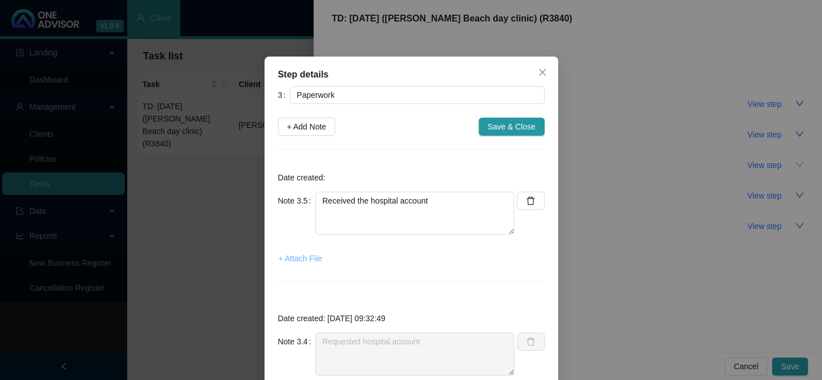
click at [309, 256] on span "+ Attach File" at bounding box center [301, 258] width 44 height 12
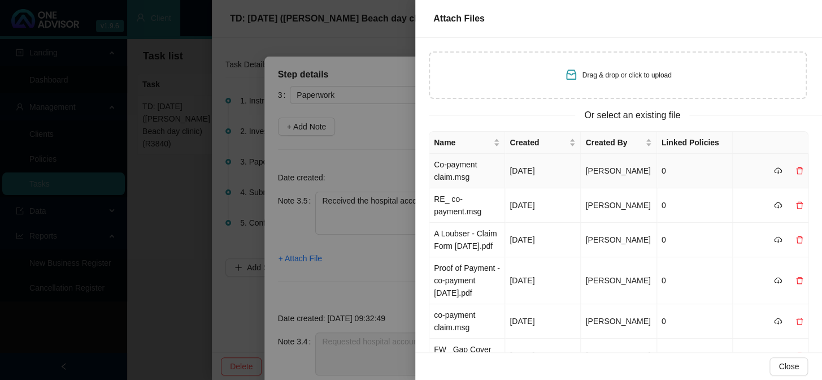
click at [455, 169] on td "Co-payment claim.msg" at bounding box center [468, 171] width 76 height 34
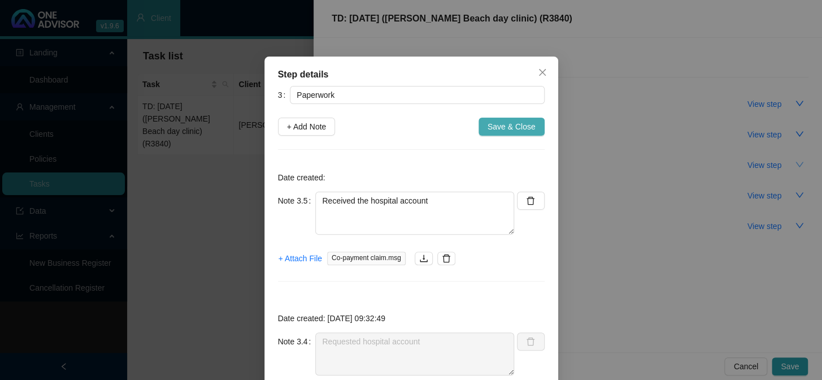
click at [500, 126] on span "Save & Close" at bounding box center [512, 126] width 48 height 12
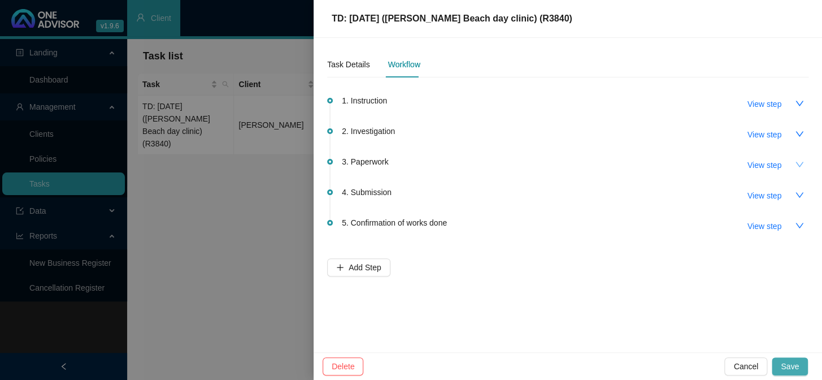
click at [791, 368] on span "Save" at bounding box center [790, 366] width 18 height 12
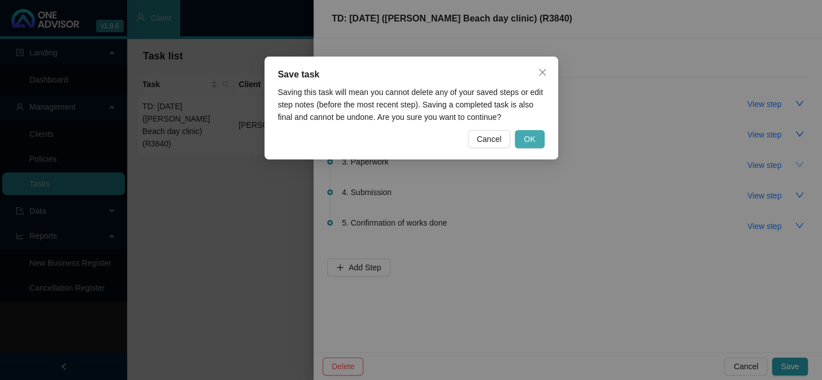
click at [536, 138] on button "OK" at bounding box center [529, 139] width 29 height 18
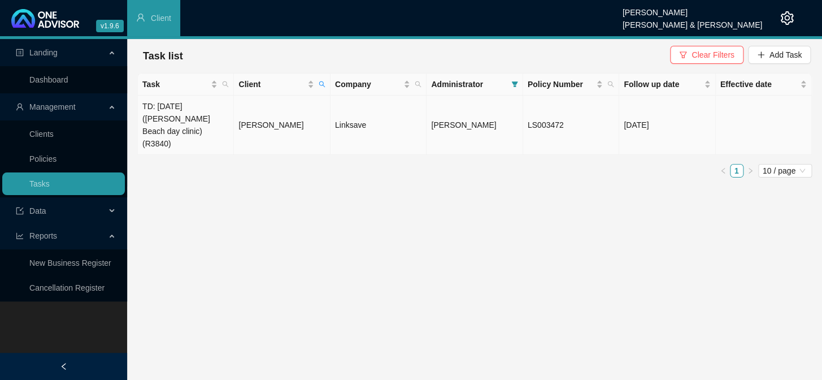
click at [288, 107] on td "[PERSON_NAME]" at bounding box center [282, 125] width 96 height 59
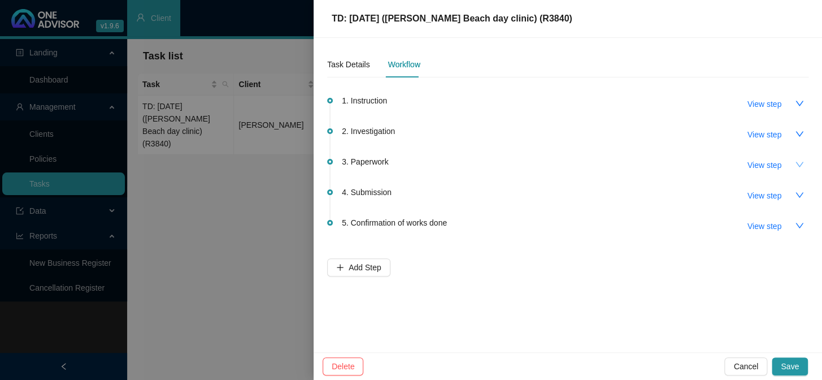
click at [803, 164] on icon "down" at bounding box center [799, 164] width 9 height 9
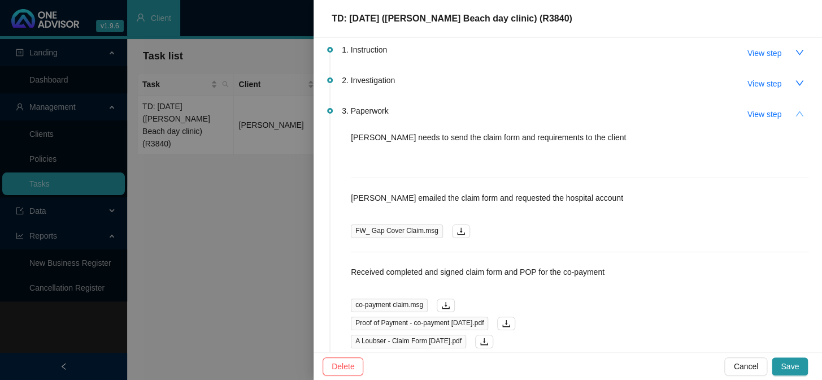
scroll to position [154, 0]
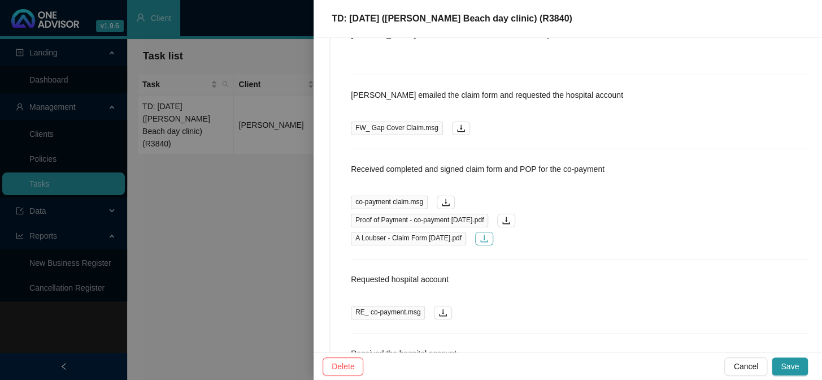
click at [489, 240] on icon "download" at bounding box center [484, 238] width 9 height 9
click at [511, 218] on icon "download" at bounding box center [506, 220] width 9 height 9
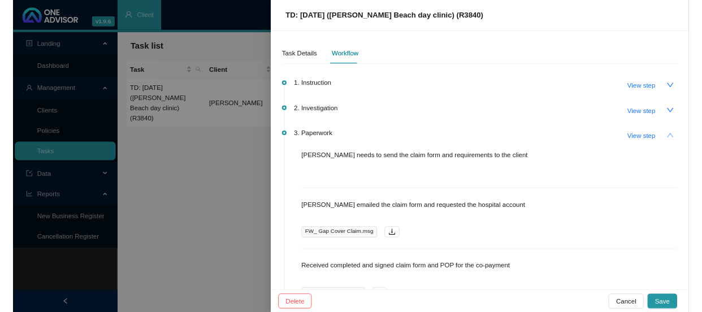
scroll to position [0, 0]
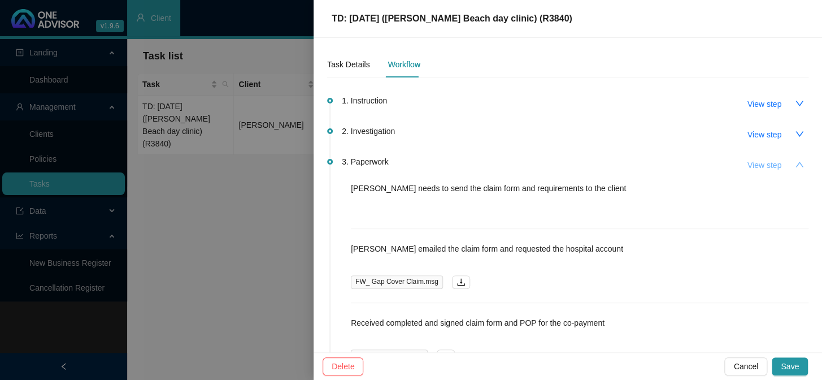
click at [762, 166] on span "View step" at bounding box center [765, 165] width 34 height 12
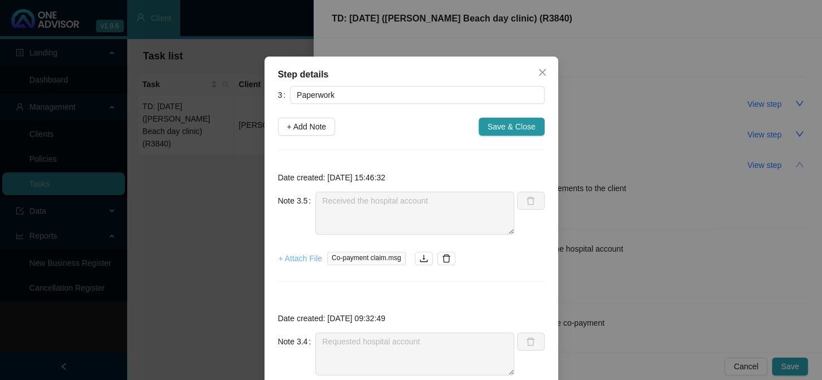
click at [287, 257] on span "+ Attach File" at bounding box center [301, 258] width 44 height 12
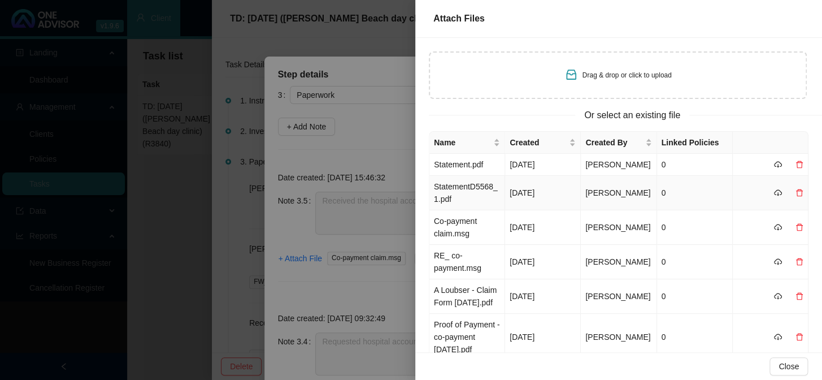
click at [463, 190] on td "StatementD5568_1.pdf" at bounding box center [468, 193] width 76 height 34
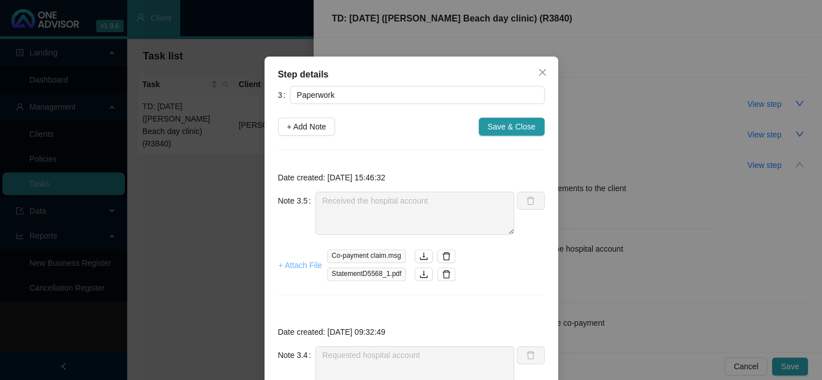
click at [288, 262] on span "+ Attach File" at bounding box center [301, 265] width 44 height 12
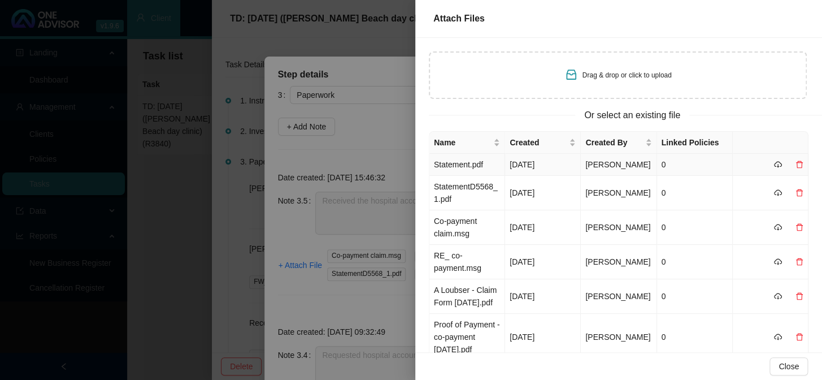
click at [480, 162] on td "Statement.pdf" at bounding box center [468, 165] width 76 height 22
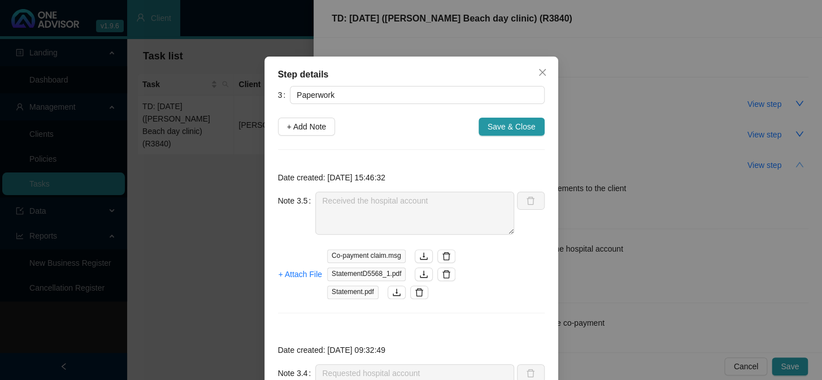
click at [502, 125] on span "Save & Close" at bounding box center [512, 126] width 48 height 12
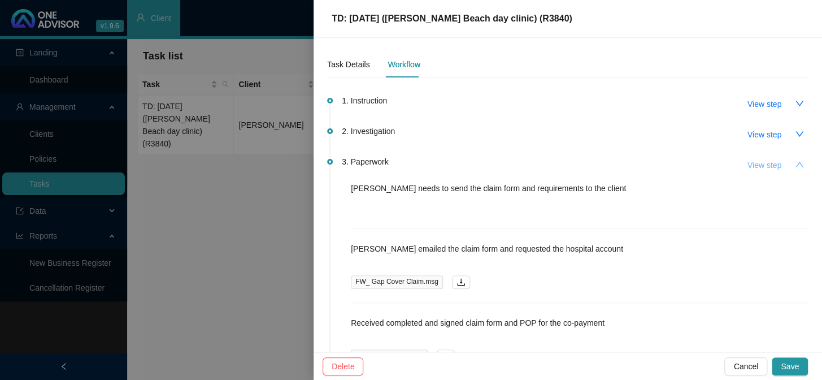
click at [781, 167] on button "View step" at bounding box center [765, 165] width 52 height 18
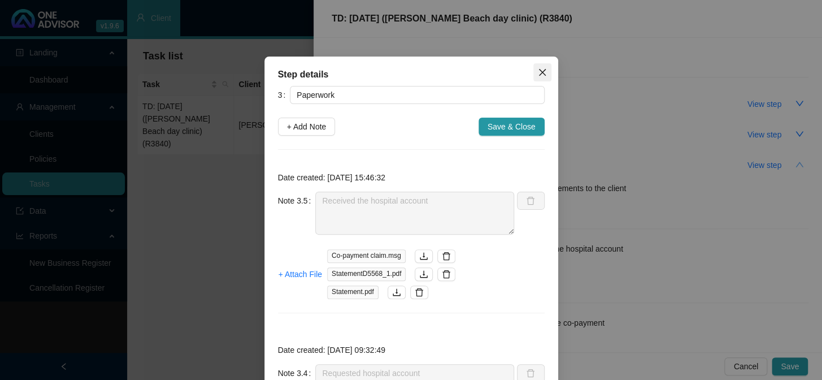
click at [540, 73] on icon "close" at bounding box center [542, 72] width 9 height 9
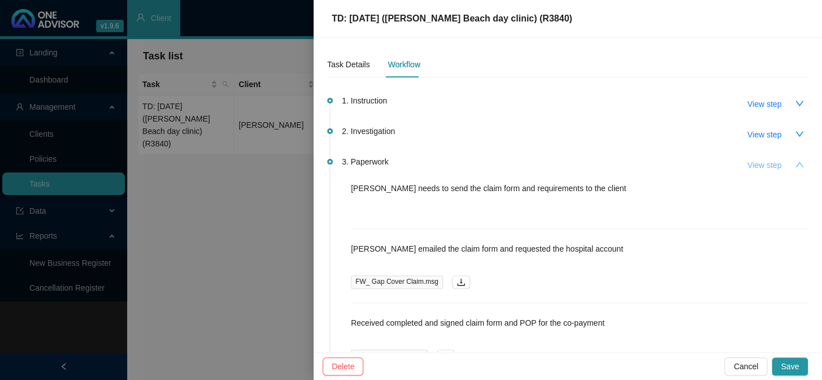
click at [756, 165] on span "View step" at bounding box center [765, 165] width 34 height 12
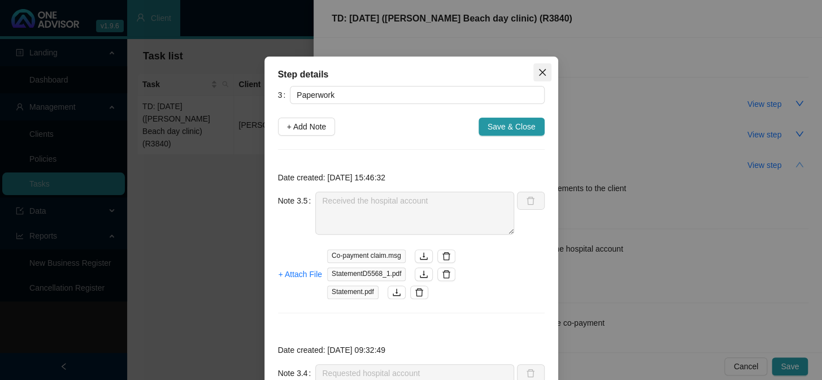
click at [539, 71] on icon "close" at bounding box center [542, 72] width 7 height 7
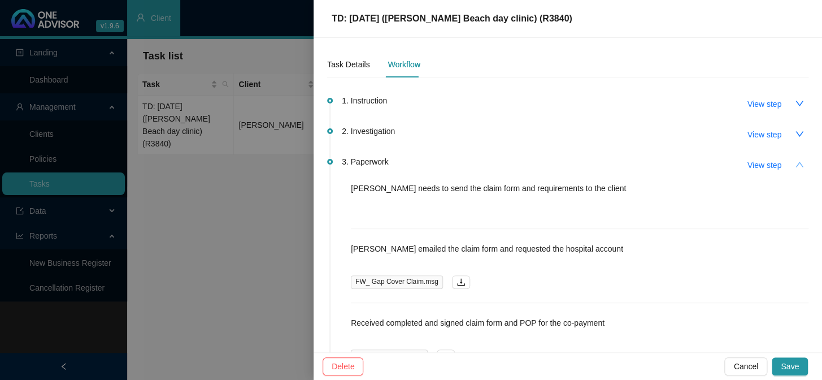
click at [795, 166] on icon "up" at bounding box center [799, 164] width 9 height 9
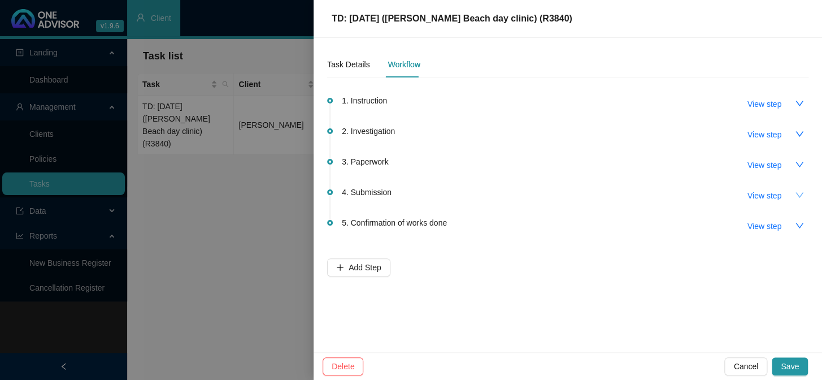
click at [802, 193] on icon "down" at bounding box center [799, 194] width 9 height 9
click at [775, 192] on span "View step" at bounding box center [765, 195] width 34 height 12
type input "Submission"
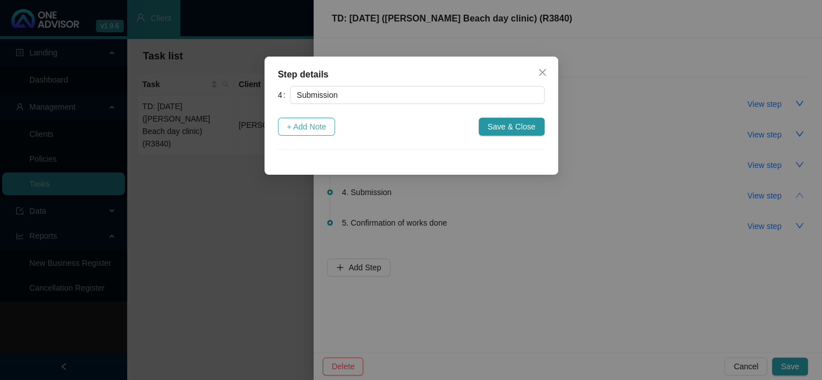
click at [305, 128] on span "+ Add Note" at bounding box center [307, 126] width 40 height 12
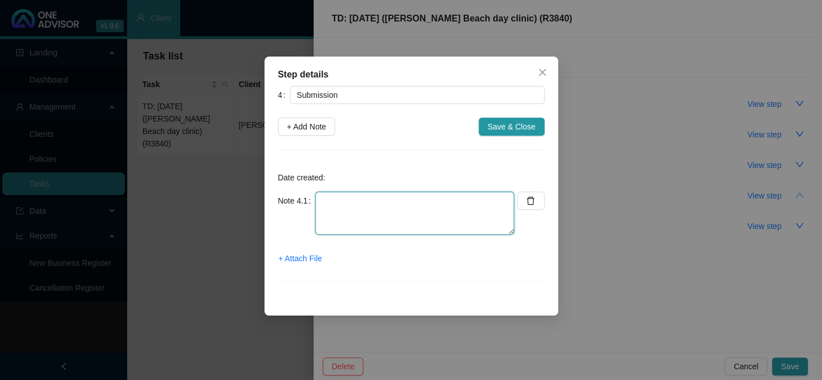
click at [345, 197] on textarea at bounding box center [414, 213] width 199 height 43
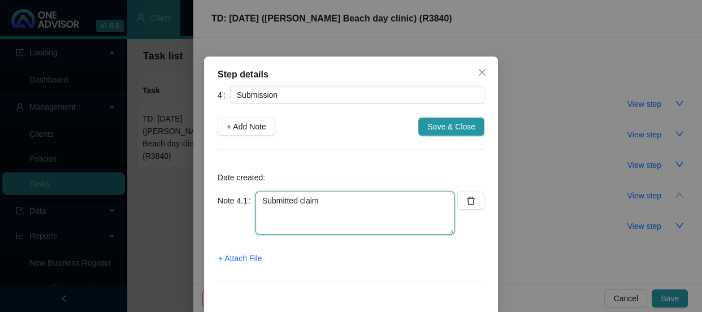
click at [333, 200] on textarea "Submitted claim" at bounding box center [354, 213] width 199 height 43
type textarea "Submitted claim MH CTH has not been released as yet"
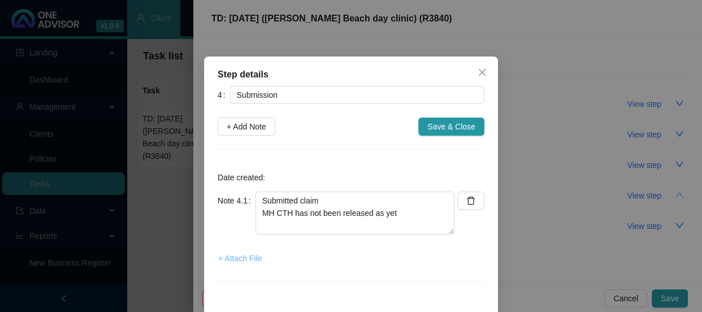
click at [235, 259] on span "+ Attach File" at bounding box center [240, 258] width 44 height 12
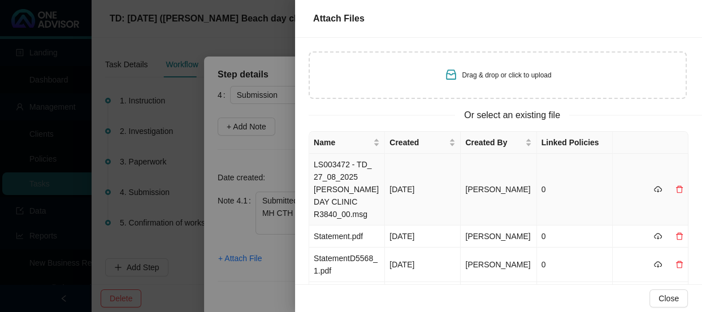
click at [349, 184] on td "LS003472 - TD_ 27_08_2025 SHELLY BRACH DAY CLINIC R3840_00.msg" at bounding box center [347, 190] width 76 height 72
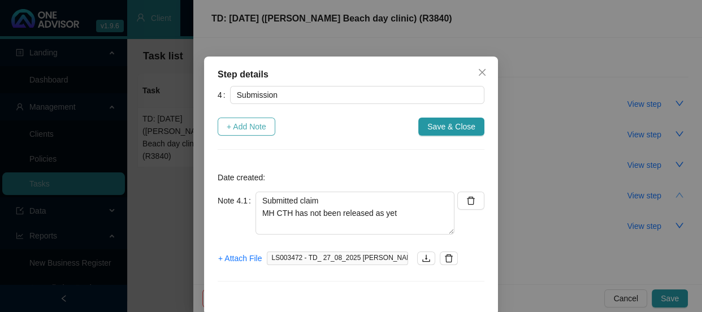
click at [254, 129] on span "+ Add Note" at bounding box center [247, 126] width 40 height 12
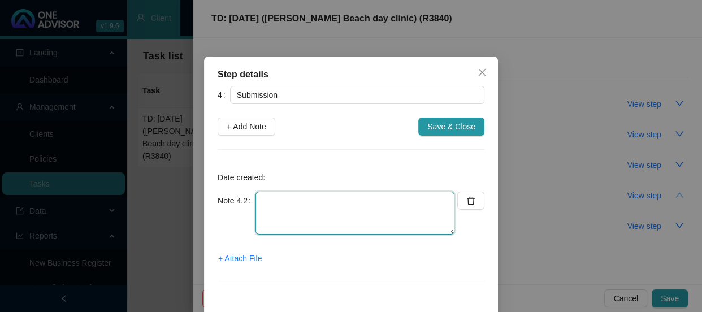
click at [266, 201] on textarea at bounding box center [354, 213] width 199 height 43
type textarea "s"
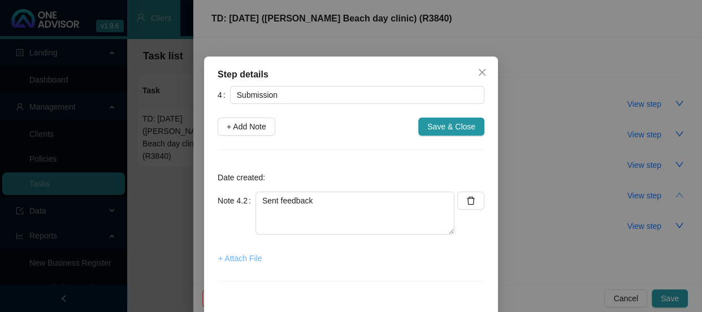
click at [237, 257] on span "+ Attach File" at bounding box center [240, 258] width 44 height 12
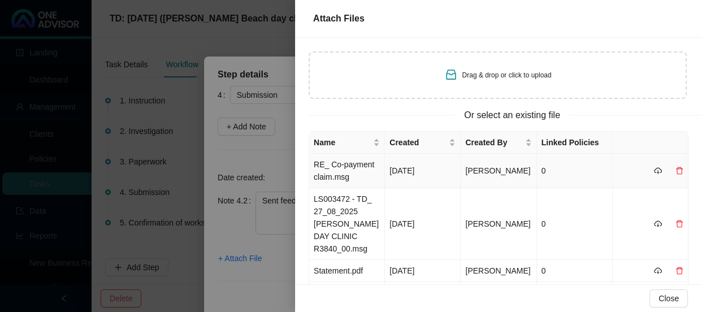
click at [363, 172] on td "RE_ Co-payment claim.msg" at bounding box center [347, 171] width 76 height 34
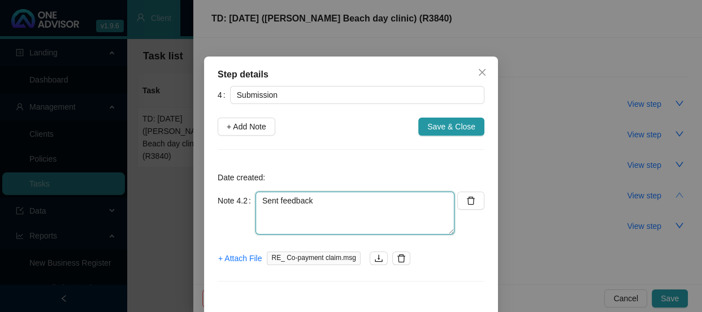
click at [333, 198] on textarea "Sent feedback" at bounding box center [354, 213] width 199 height 43
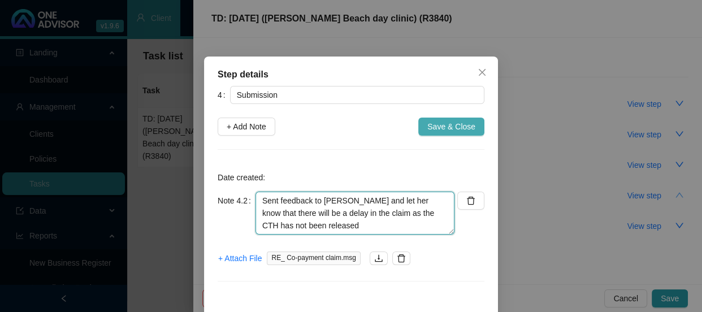
type textarea "Sent feedback to Anna and let her know that there will be a delay in the claim …"
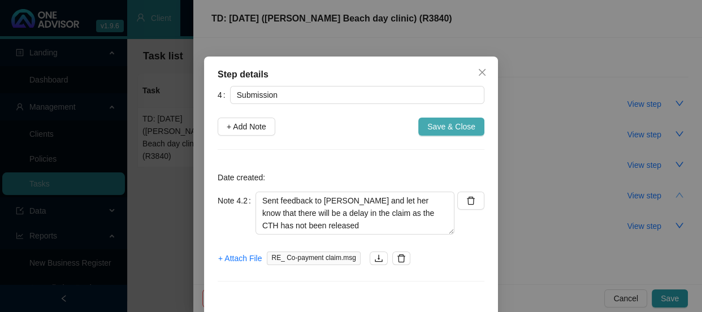
click at [467, 125] on span "Save & Close" at bounding box center [451, 126] width 48 height 12
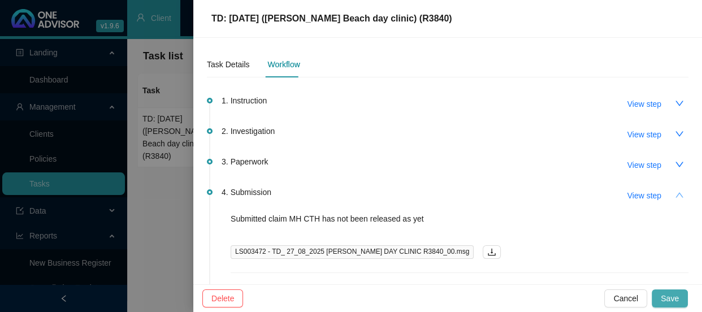
click at [671, 294] on span "Save" at bounding box center [670, 298] width 18 height 12
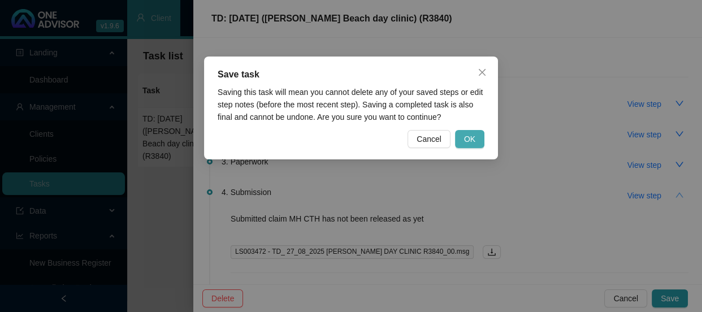
click at [464, 135] on span "OK" at bounding box center [469, 139] width 11 height 12
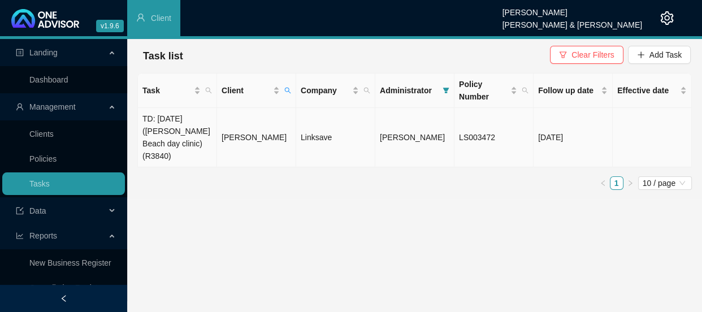
click at [243, 134] on td "[PERSON_NAME]" at bounding box center [256, 137] width 79 height 59
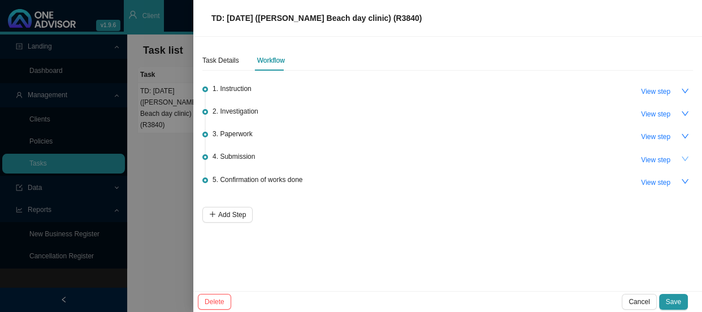
click at [682, 157] on icon "down" at bounding box center [685, 159] width 7 height 5
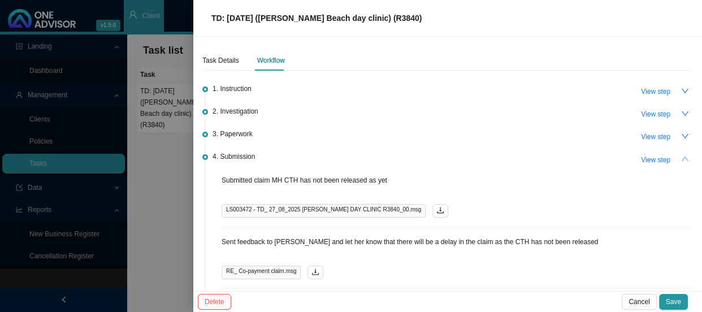
click at [682, 156] on button "button" at bounding box center [685, 159] width 16 height 16
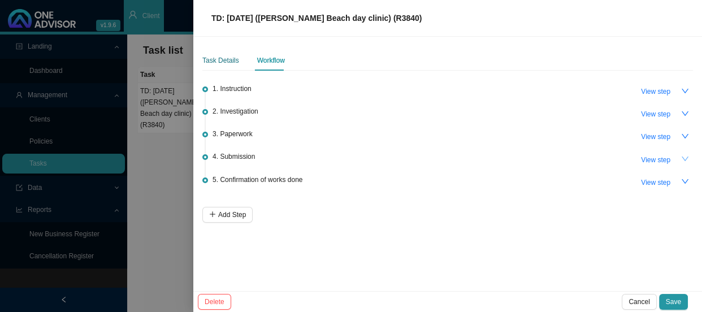
click at [220, 59] on div "Task Details" at bounding box center [220, 60] width 37 height 11
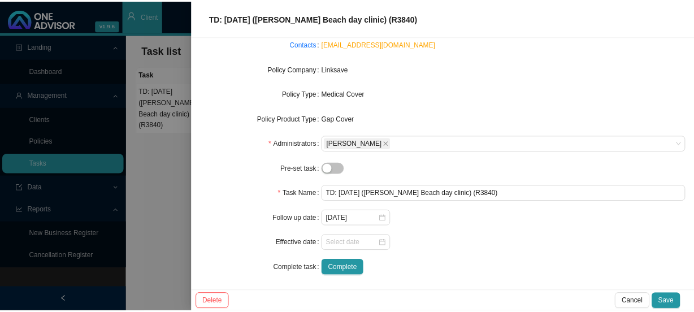
scroll to position [116, 0]
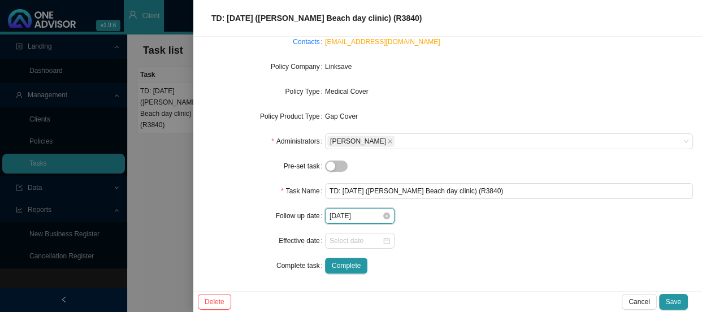
click at [369, 215] on input "2025-09-08" at bounding box center [356, 215] width 53 height 11
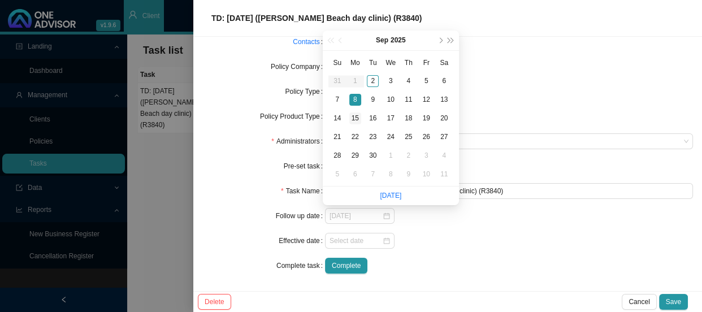
click at [356, 120] on div "15" at bounding box center [355, 118] width 12 height 12
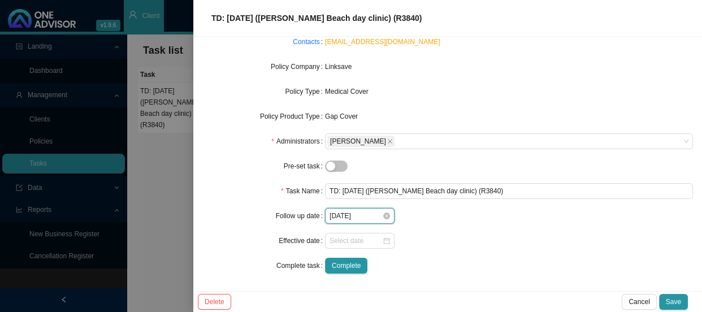
click at [365, 216] on input "2025-09-15" at bounding box center [356, 215] width 53 height 11
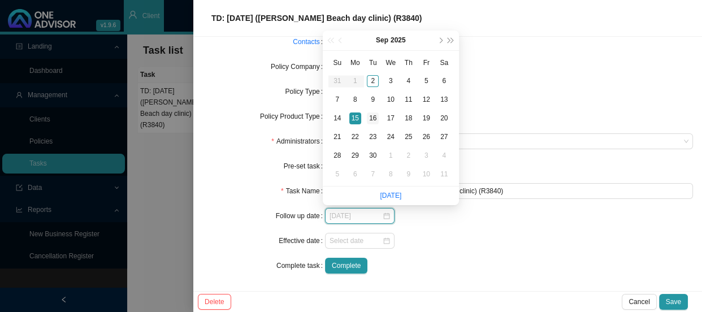
type input "2025-09-16"
click at [373, 120] on div "16" at bounding box center [373, 118] width 12 height 12
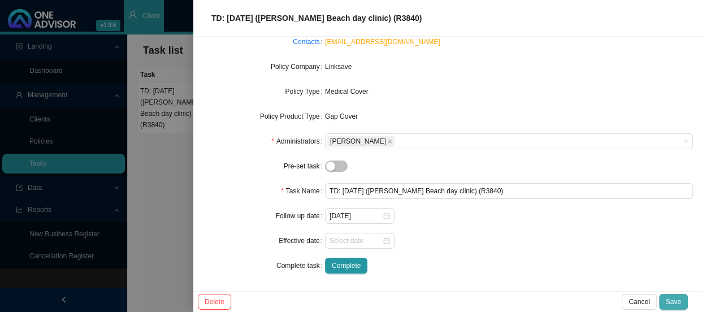
click at [671, 300] on span "Save" at bounding box center [673, 301] width 15 height 11
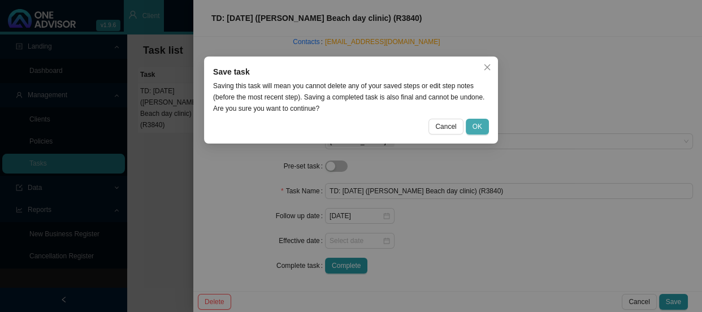
click at [482, 127] on button "OK" at bounding box center [477, 127] width 23 height 16
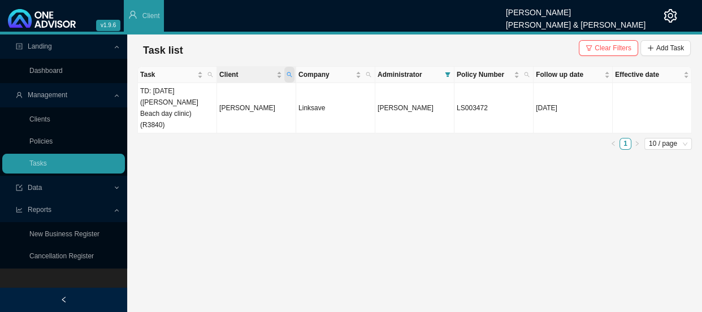
click at [293, 73] on span "Client" at bounding box center [289, 75] width 10 height 16
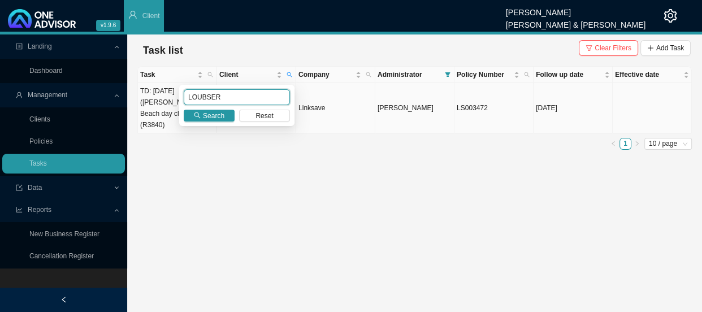
drag, startPoint x: 228, startPoint y: 96, endPoint x: 175, endPoint y: 99, distance: 52.7
click at [175, 99] on body "v1.9.6 Daniela Malherbe Smith & Bormann Client Landing Dashboard Management Cli…" at bounding box center [351, 156] width 702 height 312
click at [274, 116] on button "Reset" at bounding box center [264, 116] width 51 height 12
click at [251, 114] on button "Reset" at bounding box center [264, 116] width 51 height 12
click at [217, 116] on span "Search" at bounding box center [213, 115] width 21 height 11
